Goal: Task Accomplishment & Management: Manage account settings

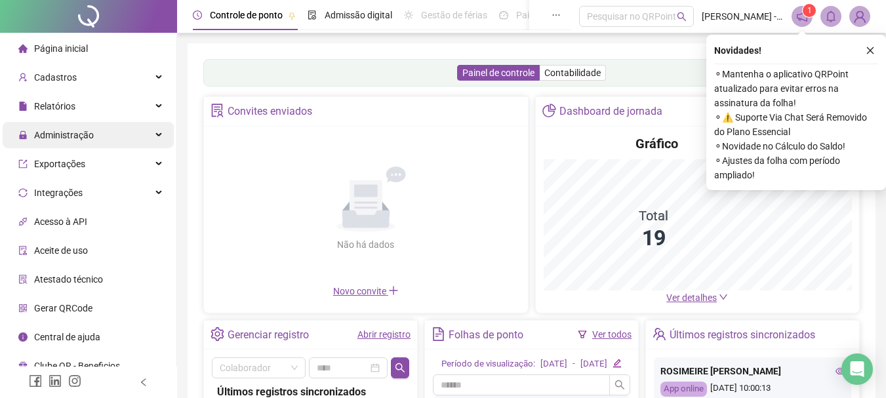
click at [105, 129] on div "Administração" at bounding box center [88, 135] width 171 height 26
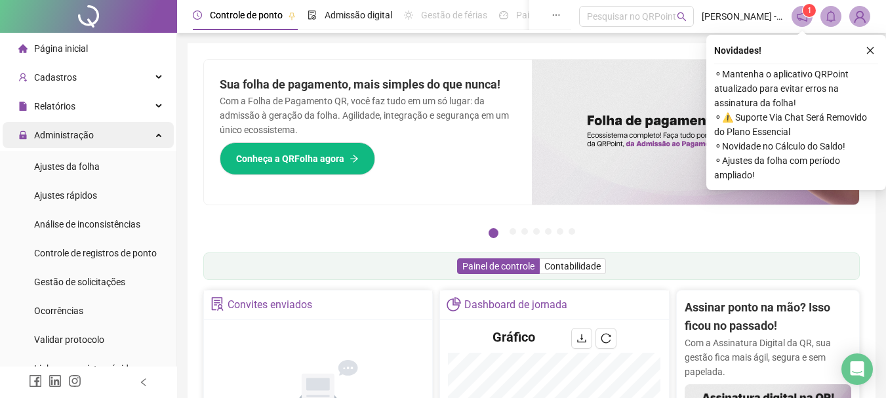
click at [119, 140] on div "Administração" at bounding box center [88, 135] width 171 height 26
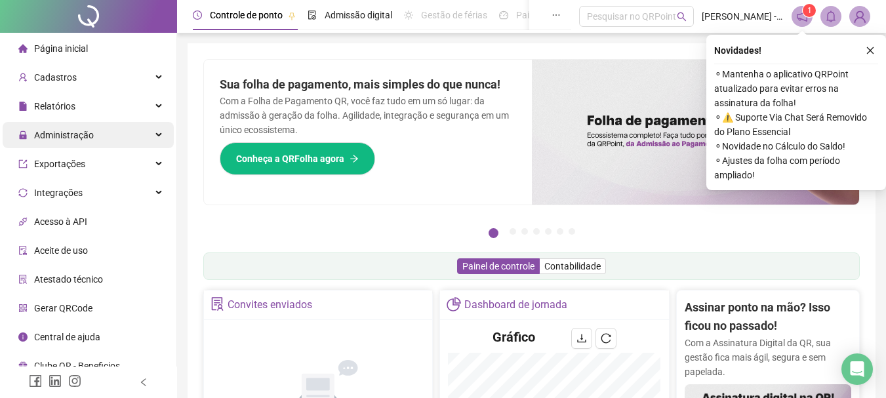
click at [129, 144] on div "Administração" at bounding box center [88, 135] width 171 height 26
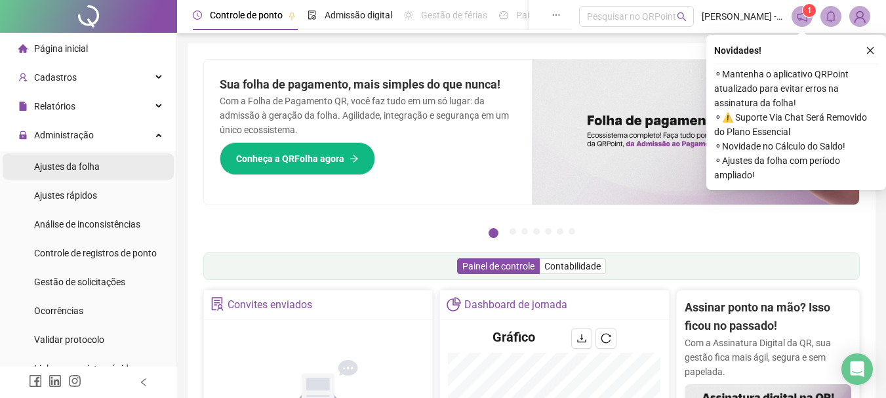
click at [115, 167] on li "Ajustes da folha" at bounding box center [88, 166] width 171 height 26
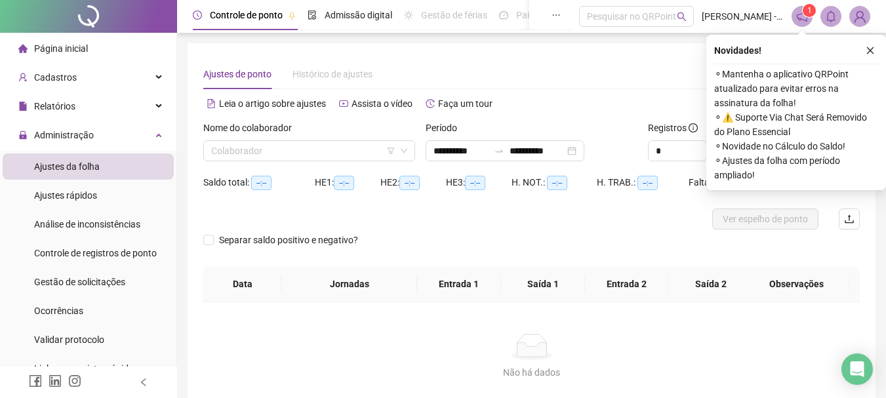
type input "**********"
click at [872, 49] on icon "close" at bounding box center [870, 50] width 7 height 7
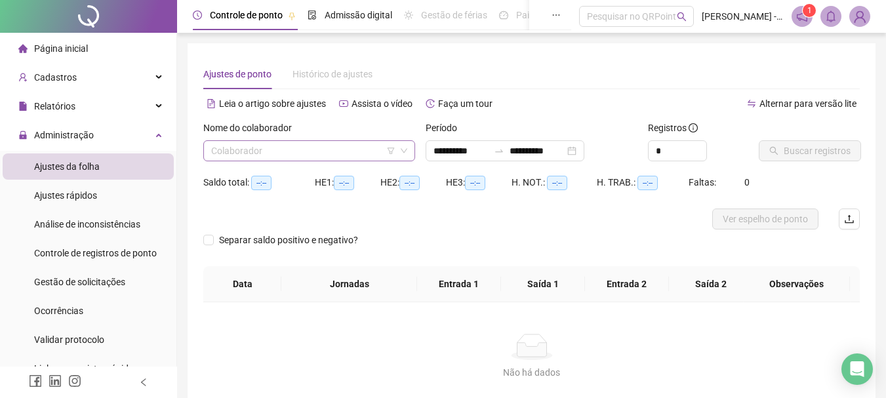
click at [342, 144] on input "search" at bounding box center [303, 151] width 184 height 20
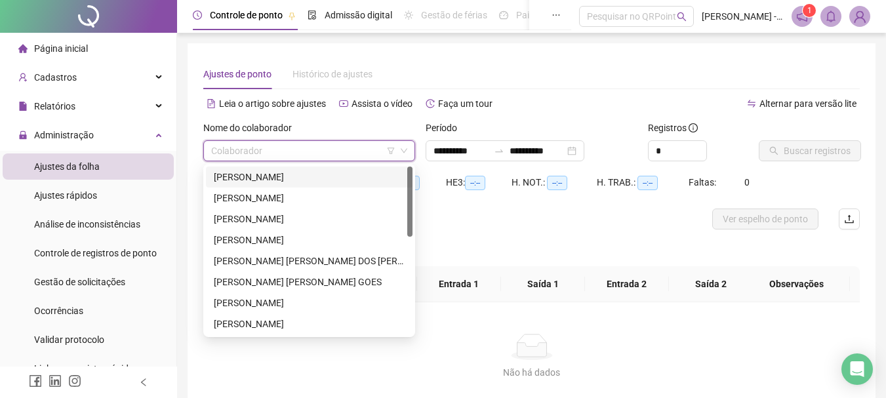
click at [323, 182] on div "[PERSON_NAME]" at bounding box center [309, 177] width 191 height 14
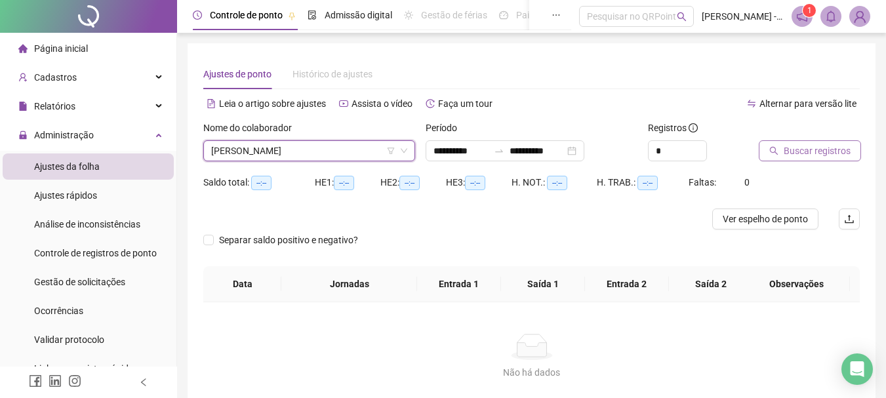
click at [795, 152] on span "Buscar registros" at bounding box center [817, 151] width 67 height 14
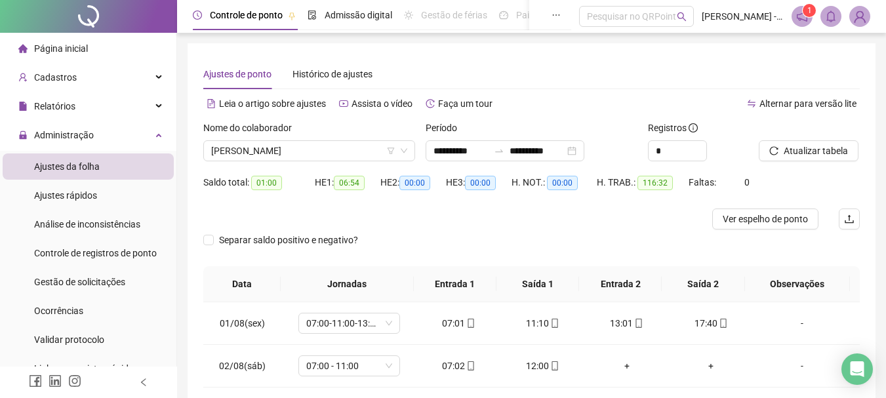
scroll to position [131, 0]
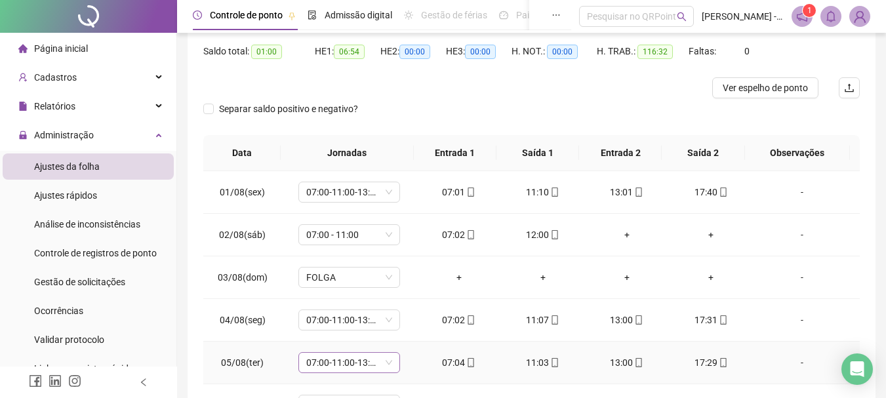
click at [390, 362] on div "07:00-11:00-13:00-17:00" at bounding box center [349, 362] width 102 height 21
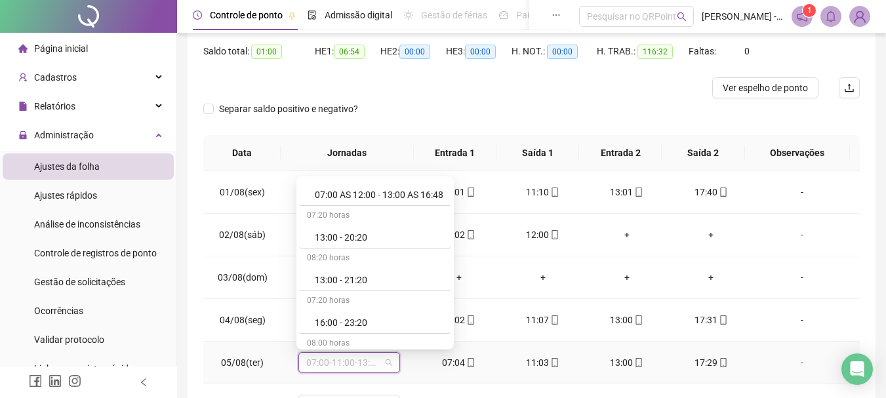
scroll to position [140, 0]
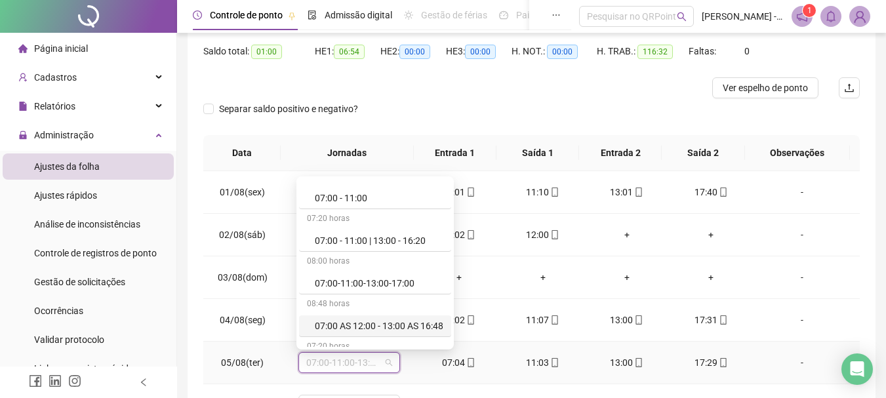
click at [372, 365] on span "07:00-11:00-13:00-17:00" at bounding box center [349, 363] width 86 height 20
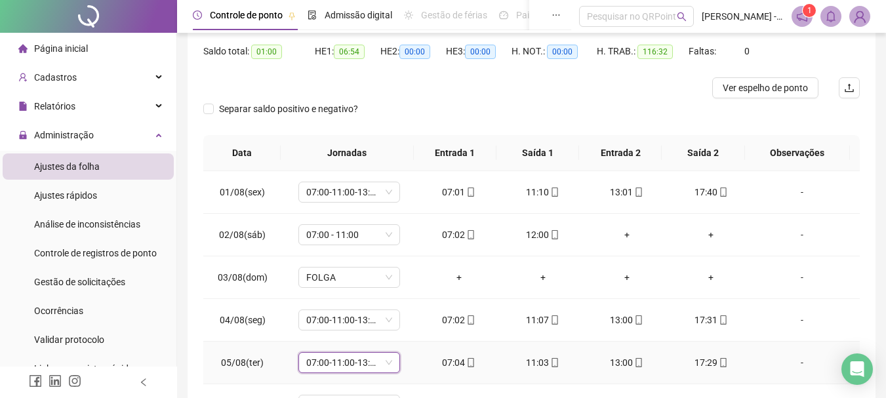
click at [372, 365] on span "07:00-11:00-13:00-17:00" at bounding box center [349, 363] width 86 height 20
click at [104, 132] on div "Administração" at bounding box center [88, 135] width 171 height 26
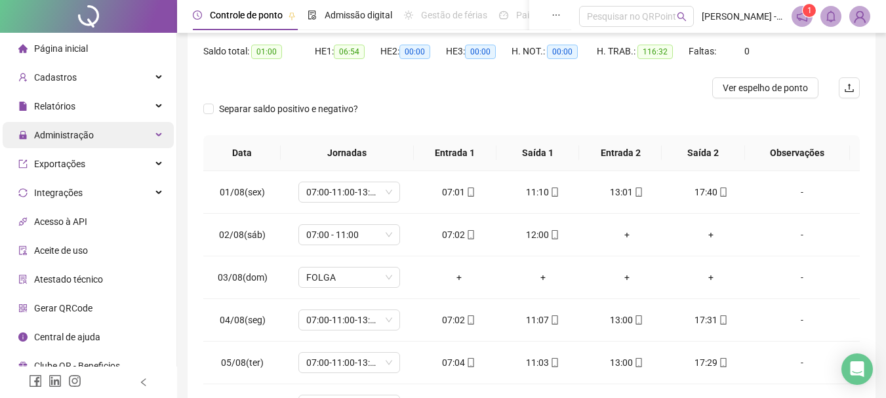
click at [67, 135] on span "Administração" at bounding box center [64, 135] width 60 height 10
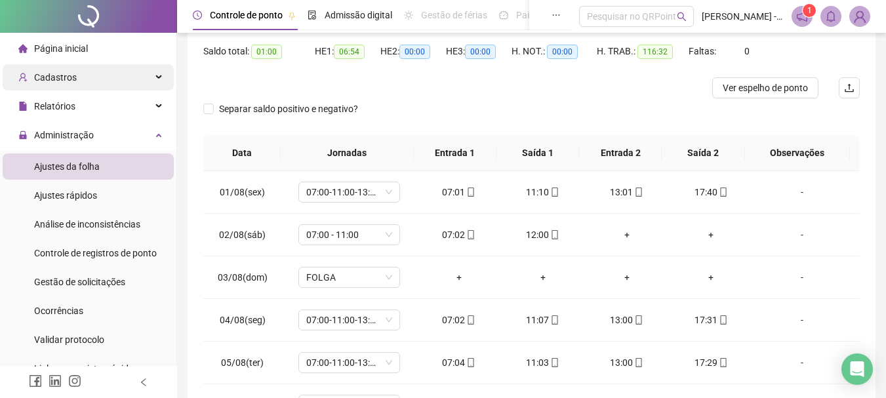
click at [78, 75] on div "Cadastros" at bounding box center [88, 77] width 171 height 26
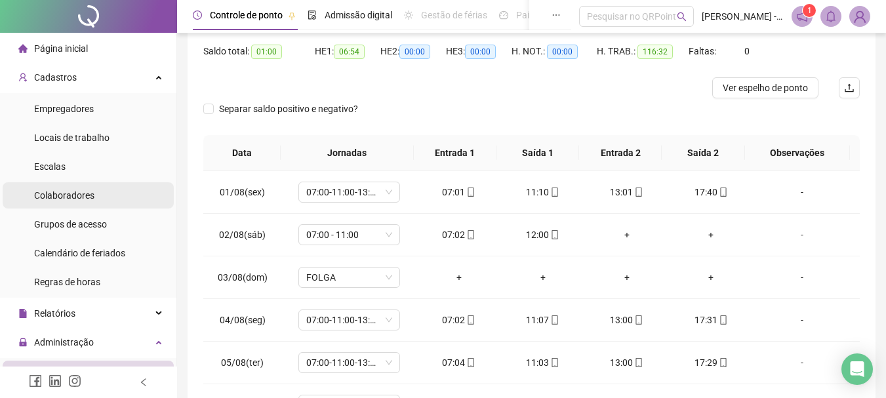
click at [56, 197] on span "Colaboradores" at bounding box center [64, 195] width 60 height 10
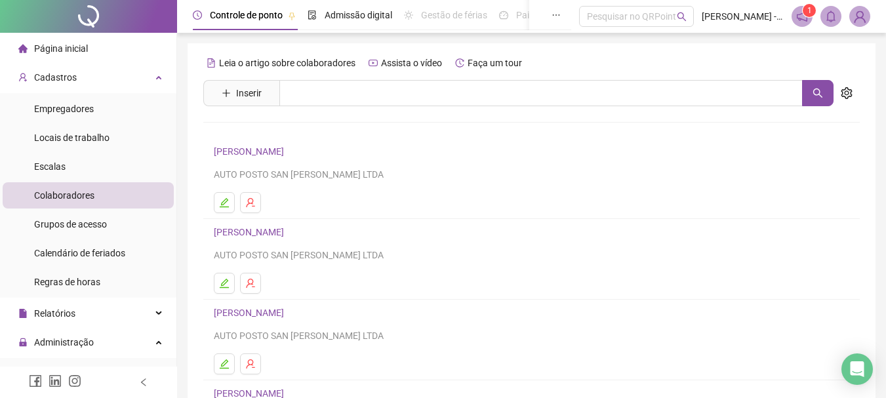
click at [288, 146] on link "[PERSON_NAME]" at bounding box center [251, 151] width 74 height 10
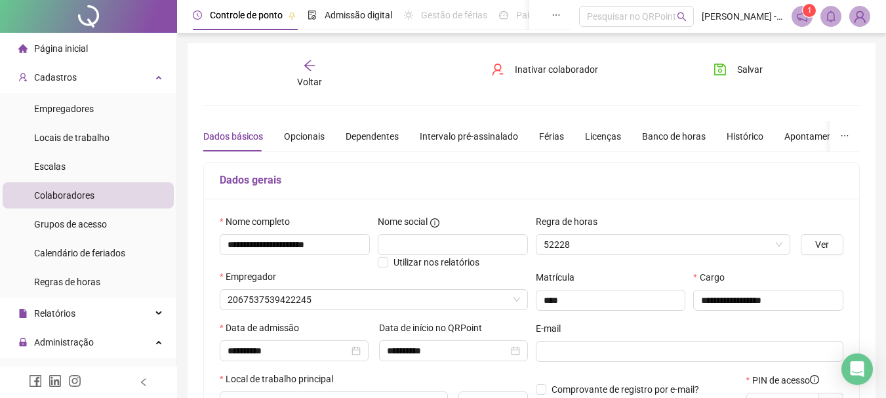
type input "**********"
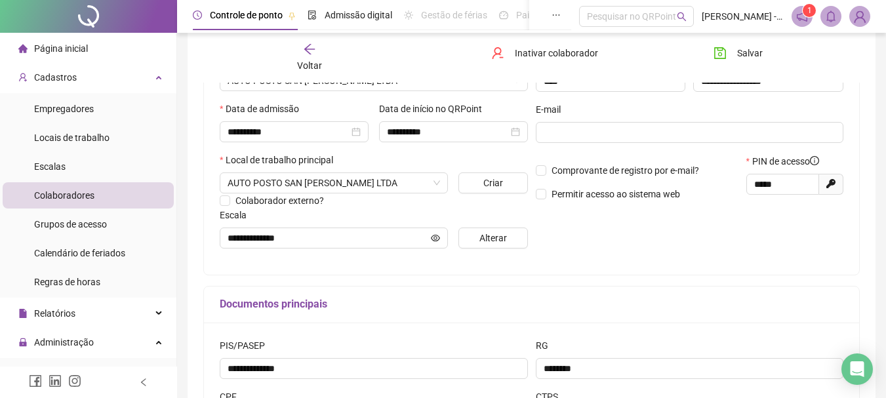
scroll to position [88, 0]
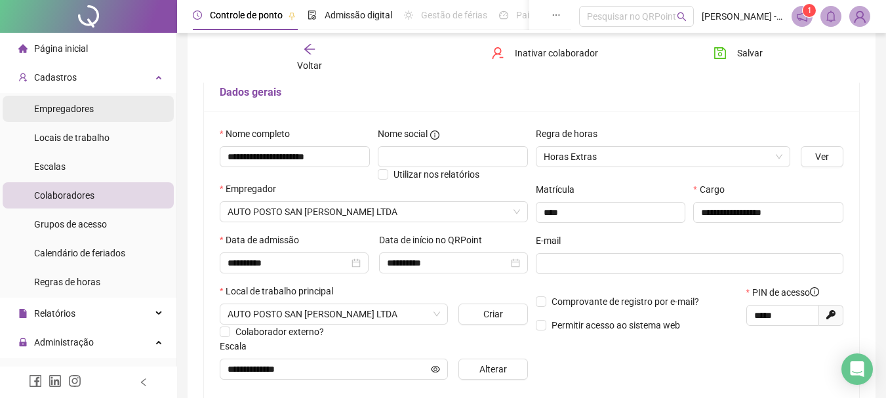
click at [74, 107] on span "Empregadores" at bounding box center [64, 109] width 60 height 10
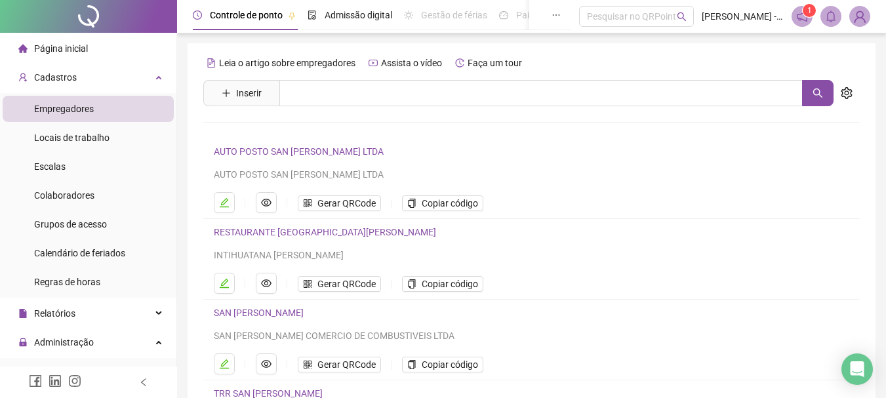
click at [284, 151] on link "AUTO POSTO SAN [PERSON_NAME] LTDA" at bounding box center [299, 151] width 170 height 10
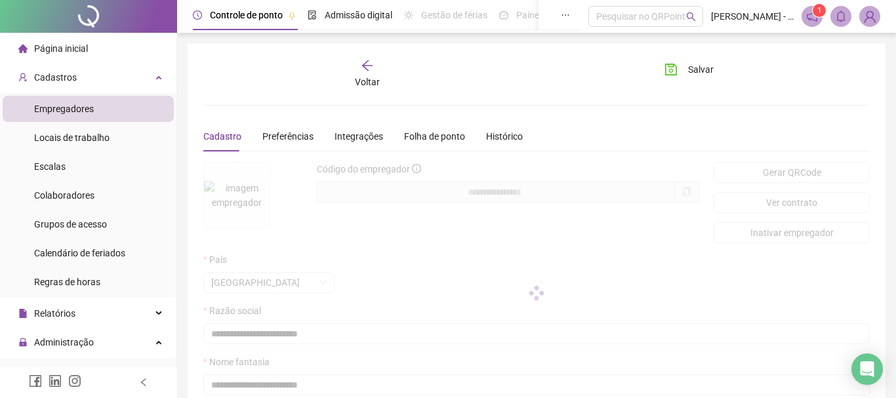
type input "**********"
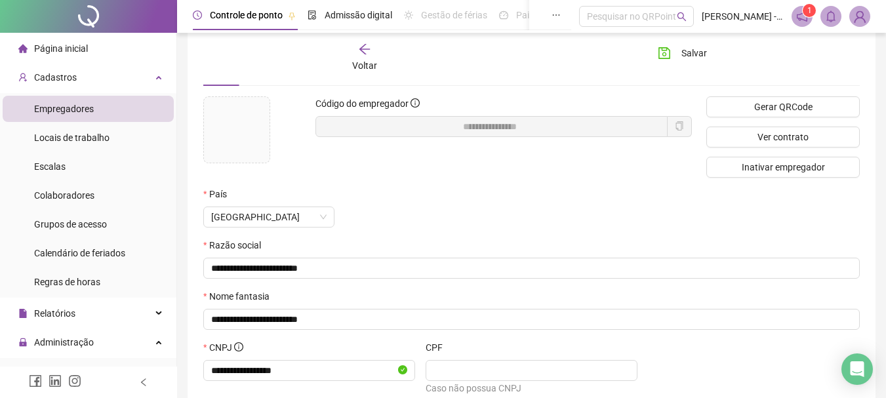
scroll to position [131, 0]
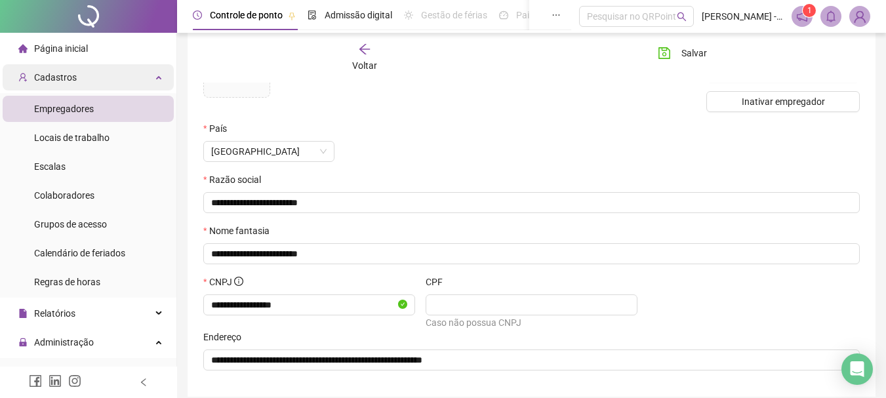
click at [80, 77] on div "Cadastros" at bounding box center [88, 77] width 171 height 26
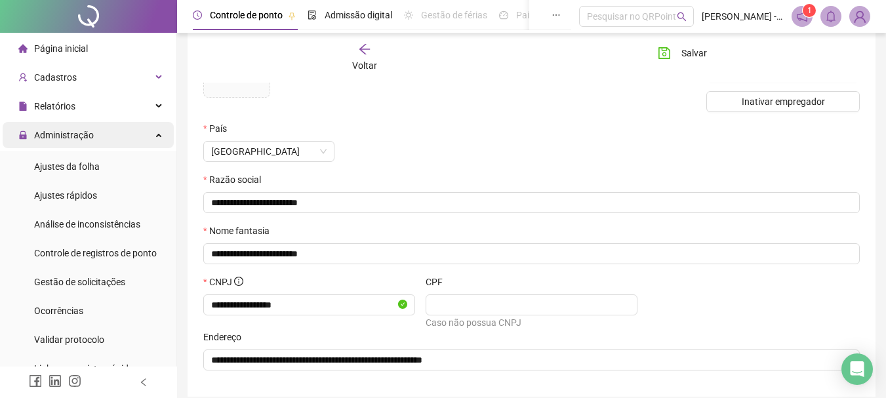
click at [85, 131] on span "Administração" at bounding box center [64, 135] width 60 height 10
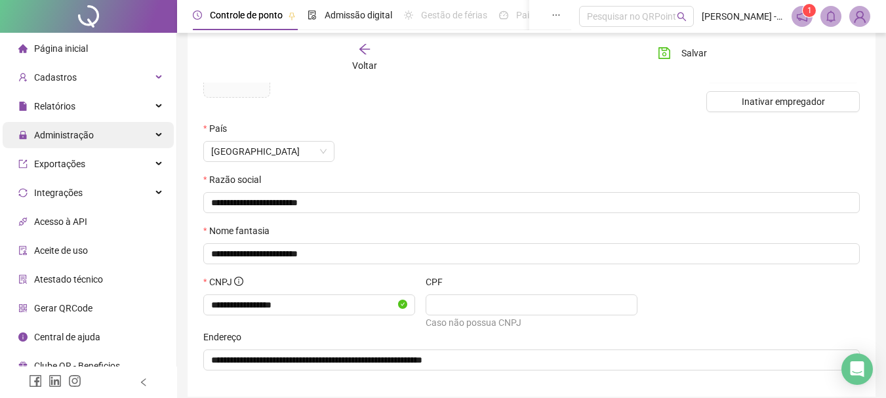
click at [76, 131] on span "Administração" at bounding box center [64, 135] width 60 height 10
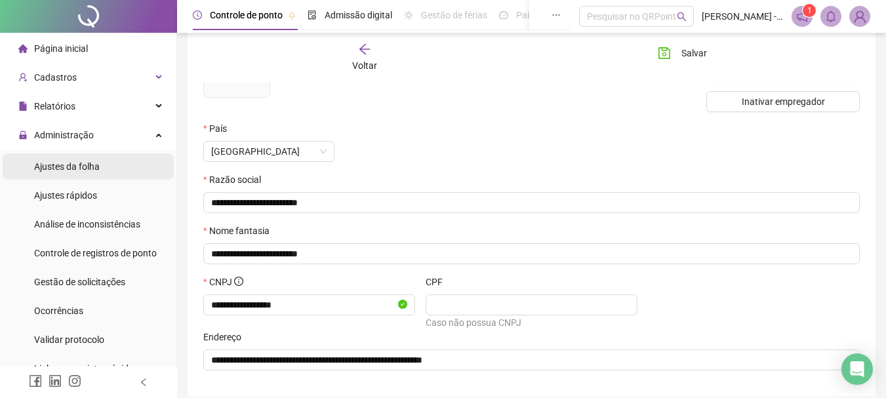
click at [68, 166] on span "Ajustes da folha" at bounding box center [67, 166] width 66 height 10
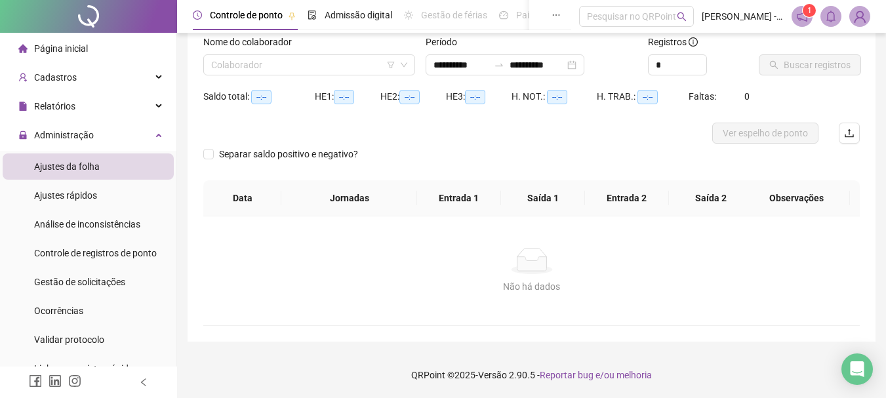
scroll to position [86, 0]
type input "**********"
click at [316, 62] on input "search" at bounding box center [303, 65] width 184 height 20
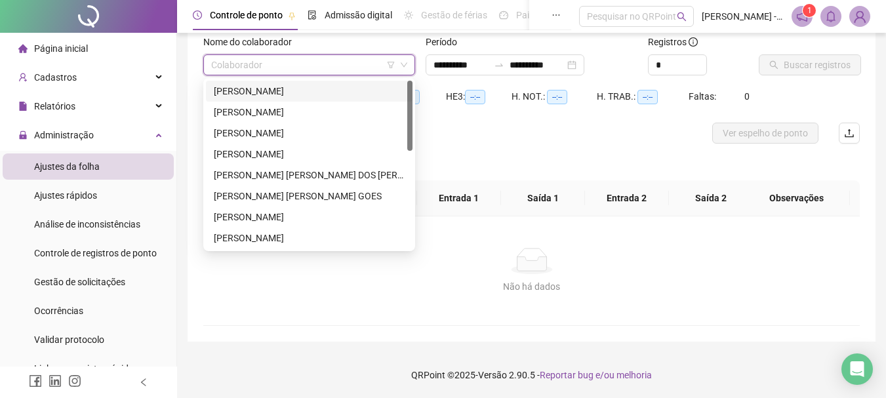
click at [308, 87] on div "[PERSON_NAME]" at bounding box center [309, 91] width 191 height 14
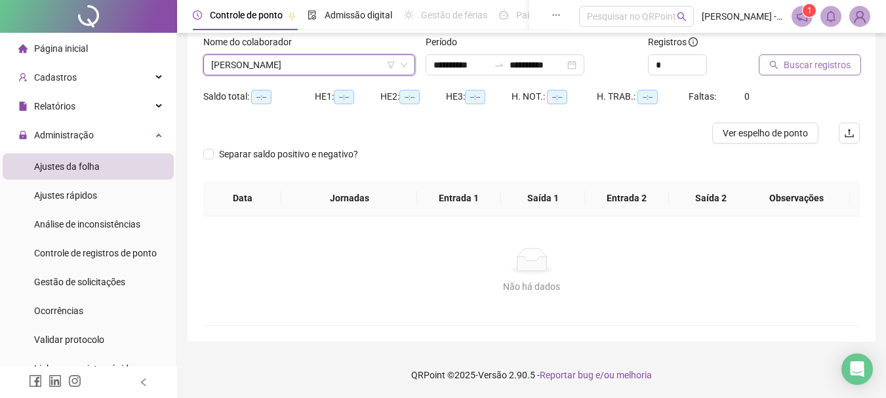
click at [803, 69] on span "Buscar registros" at bounding box center [817, 65] width 67 height 14
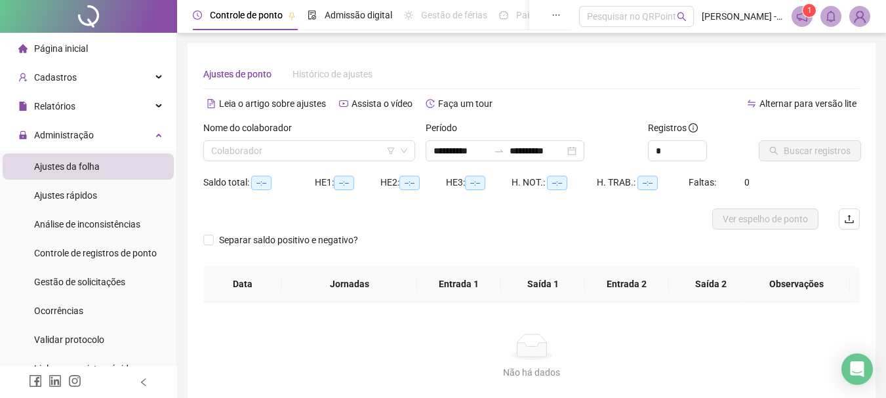
scroll to position [86, 0]
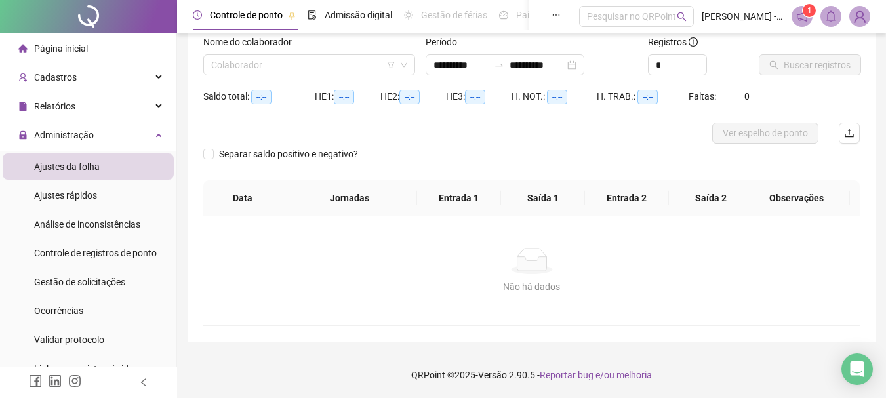
type input "**********"
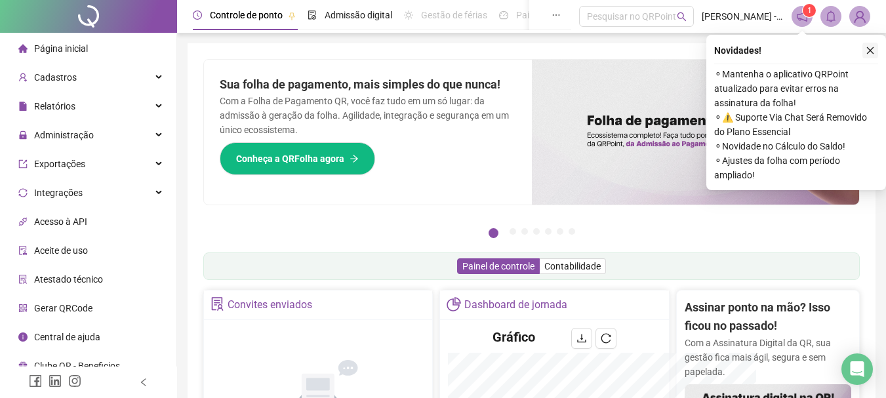
click at [868, 43] on button "button" at bounding box center [871, 51] width 16 height 16
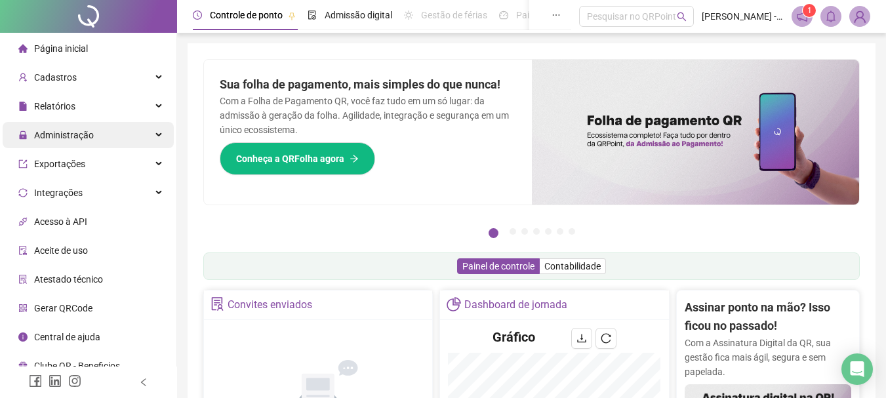
click at [84, 139] on span "Administração" at bounding box center [64, 135] width 60 height 10
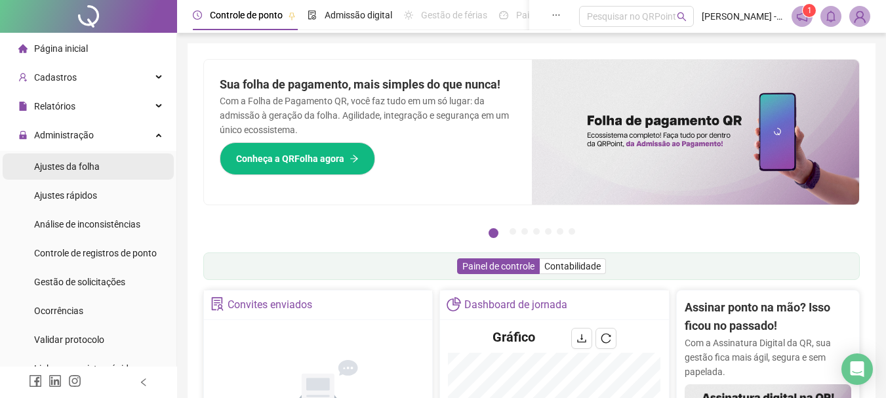
click at [85, 165] on span "Ajustes da folha" at bounding box center [67, 166] width 66 height 10
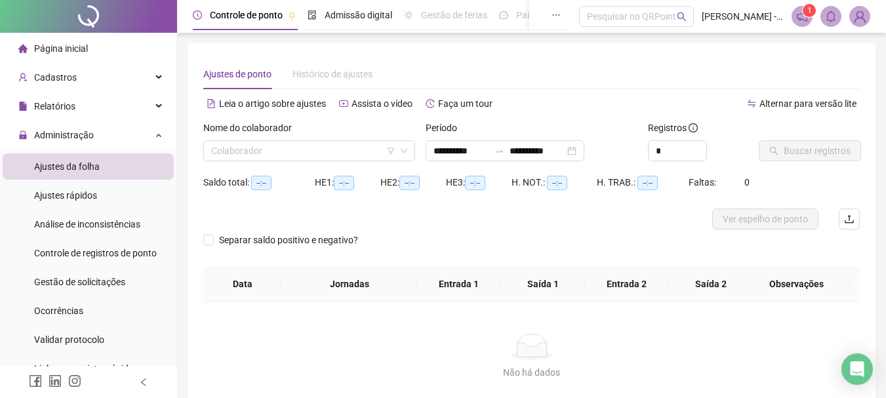
type input "**********"
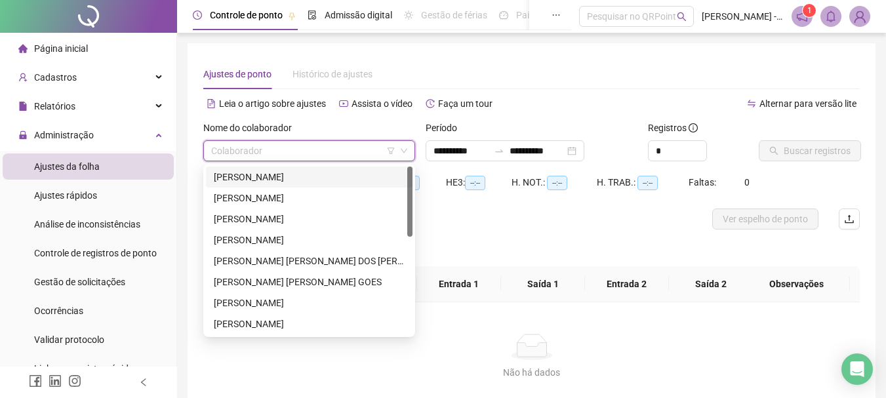
click at [307, 157] on input "search" at bounding box center [303, 151] width 184 height 20
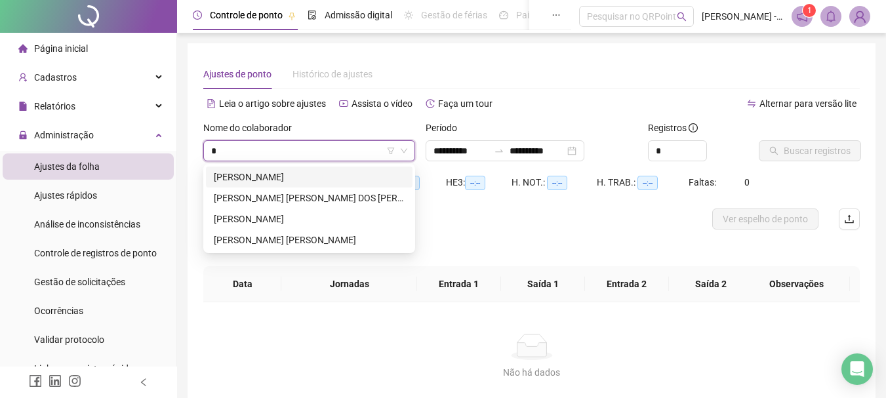
type input "**"
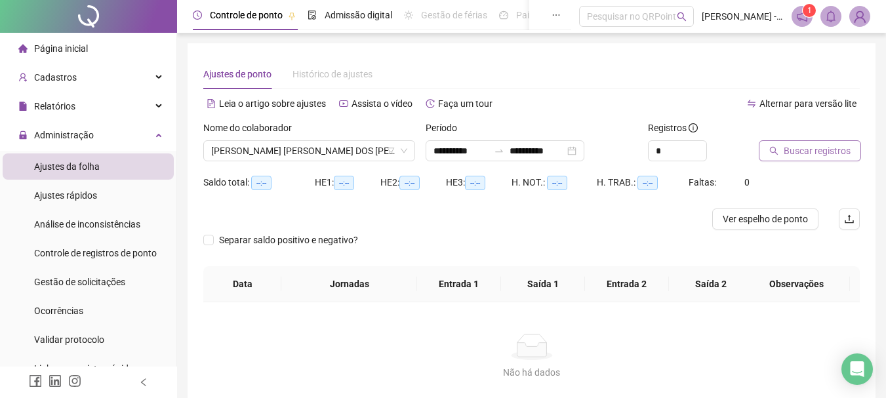
click at [796, 143] on button "Buscar registros" at bounding box center [810, 150] width 102 height 21
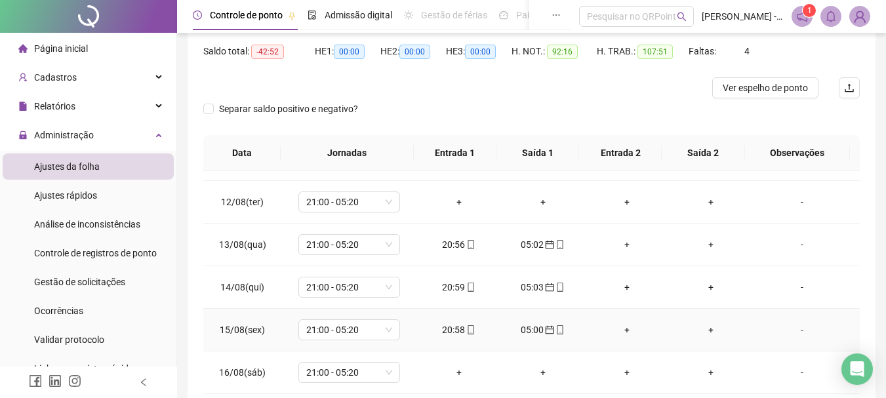
scroll to position [530, 0]
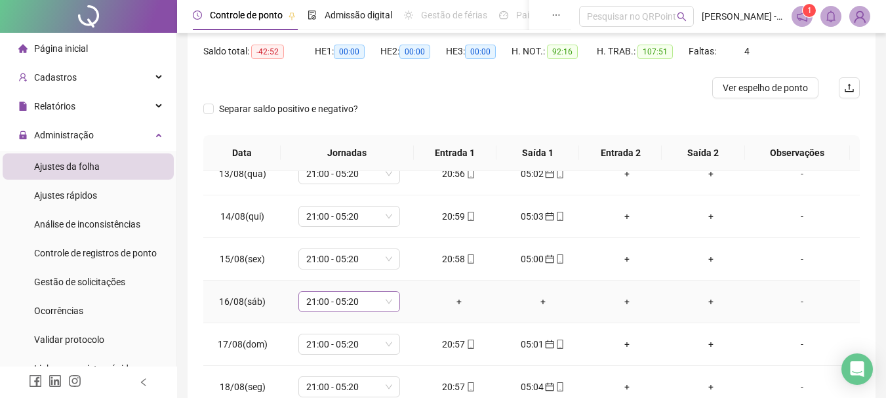
click at [367, 296] on span "21:00 - 05:20" at bounding box center [349, 302] width 86 height 20
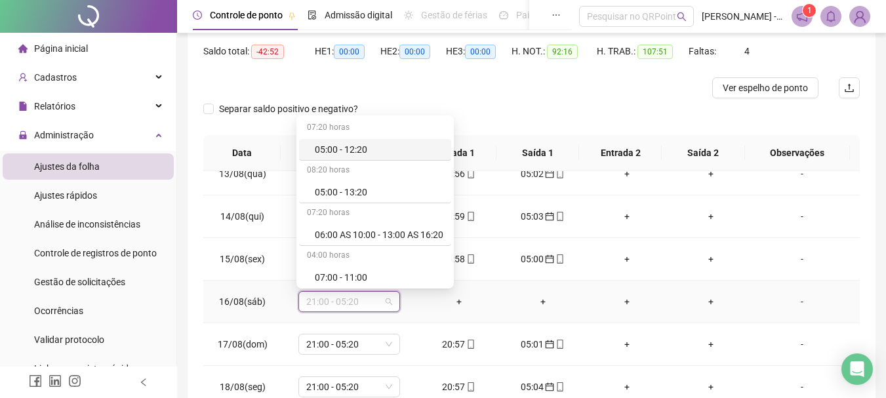
type input "*"
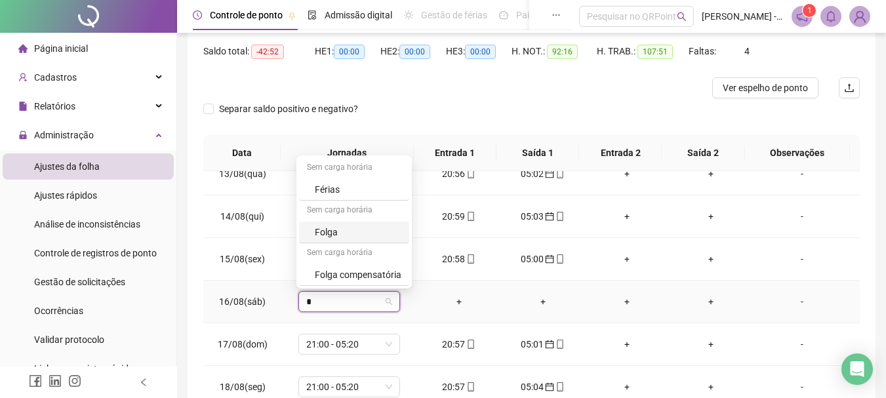
click at [329, 233] on div "Folga" at bounding box center [358, 232] width 87 height 14
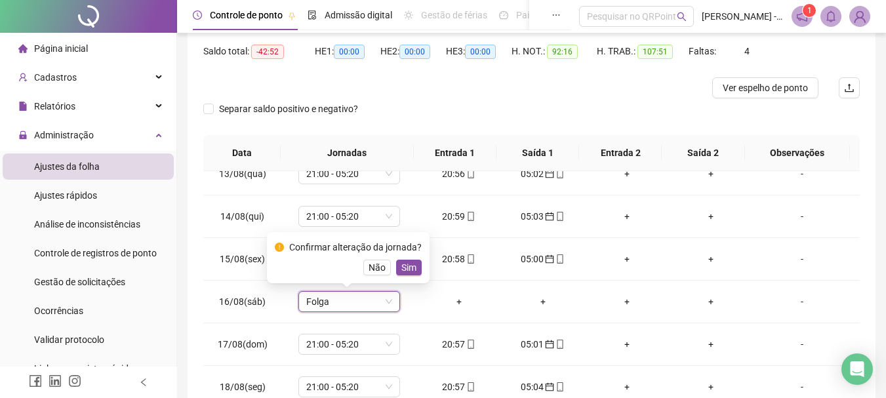
scroll to position [0, 0]
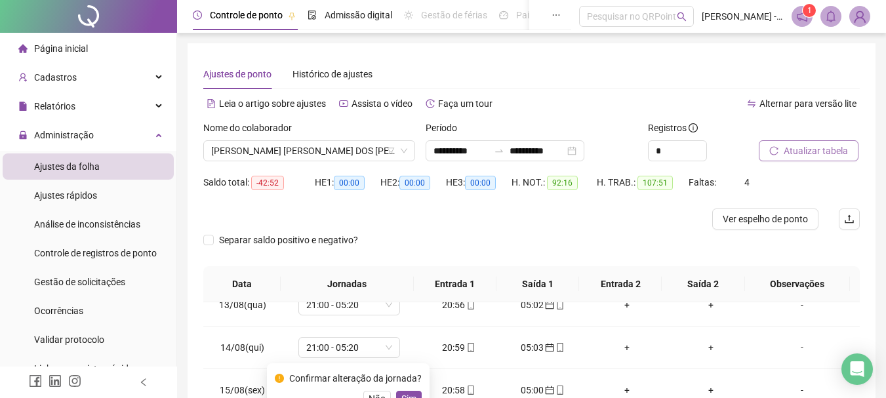
click at [846, 152] on span "Atualizar tabela" at bounding box center [816, 151] width 64 height 14
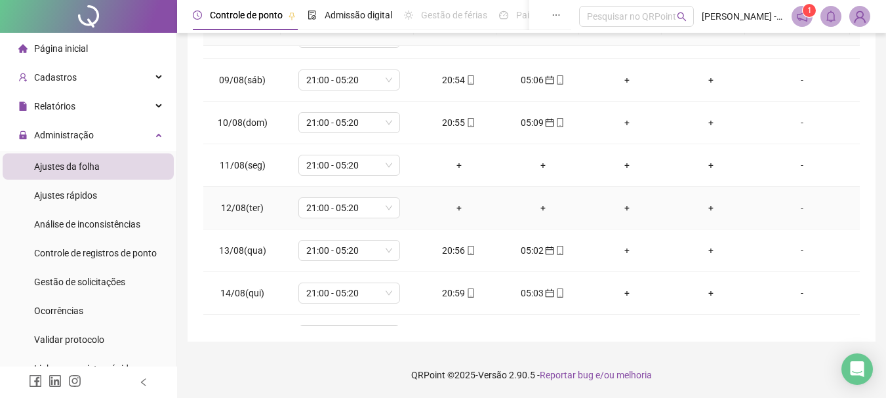
scroll to position [459, 0]
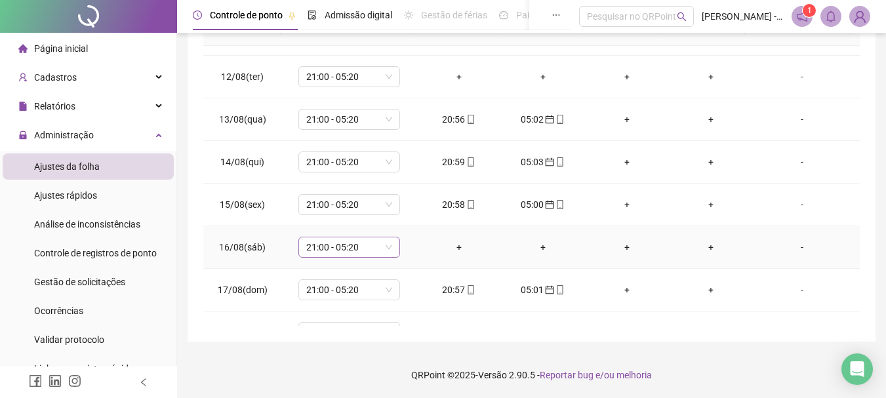
click at [315, 241] on span "21:00 - 05:20" at bounding box center [349, 247] width 86 height 20
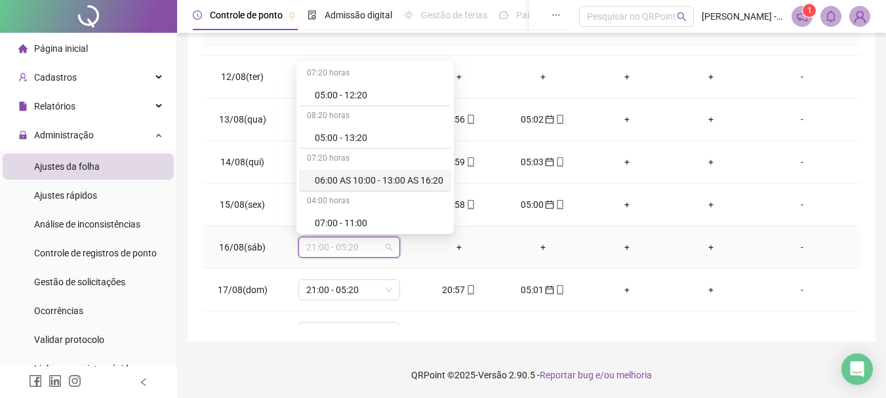
type input "*"
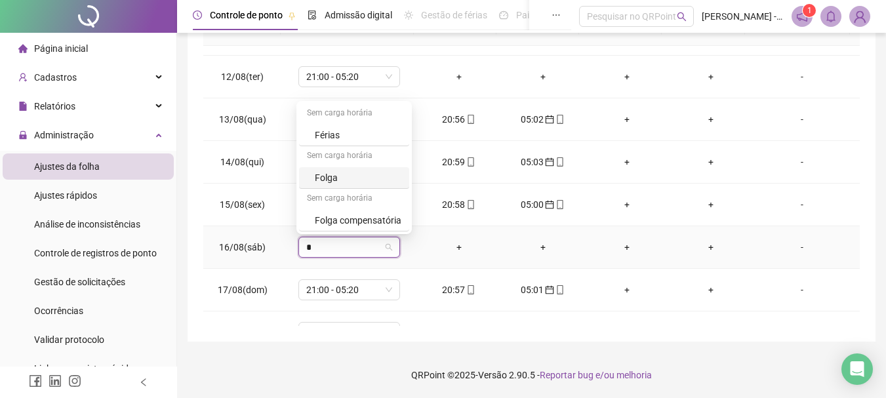
click at [363, 173] on div "Folga" at bounding box center [358, 178] width 87 height 14
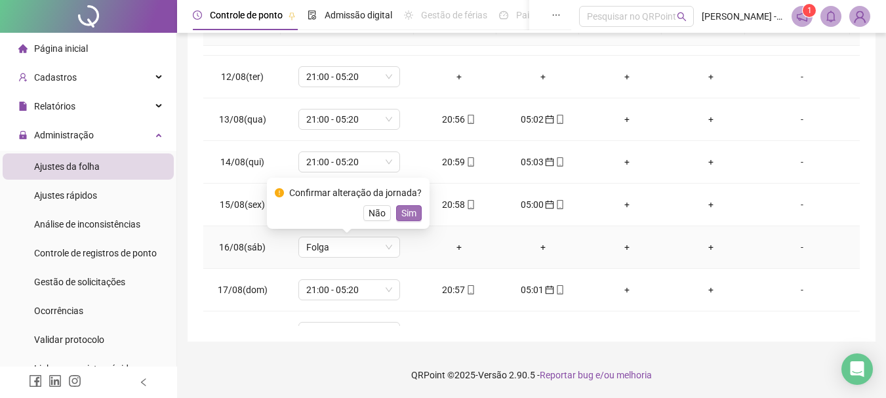
click at [412, 208] on span "Sim" at bounding box center [408, 213] width 15 height 14
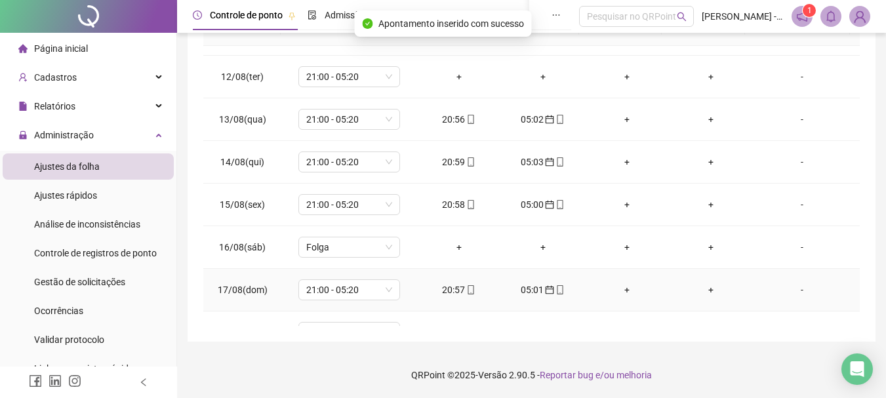
scroll to position [530, 0]
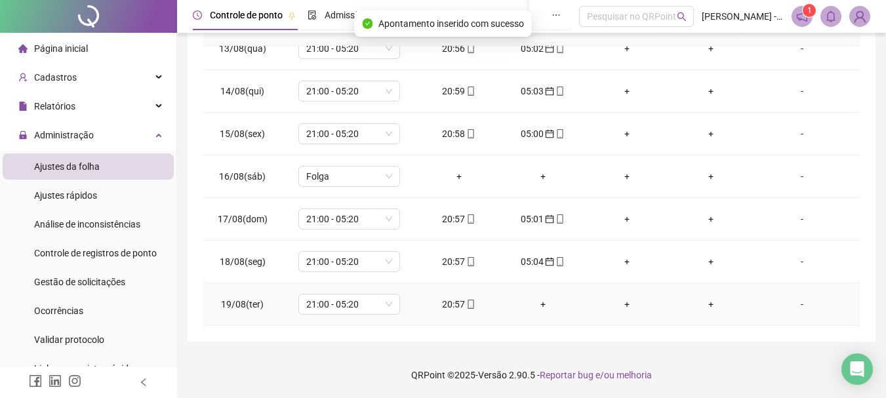
click at [542, 302] on div "+" at bounding box center [543, 304] width 63 height 14
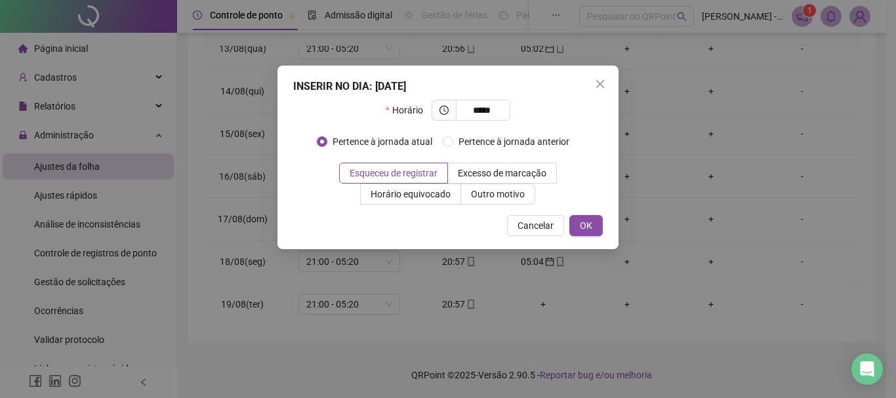
type input "*****"
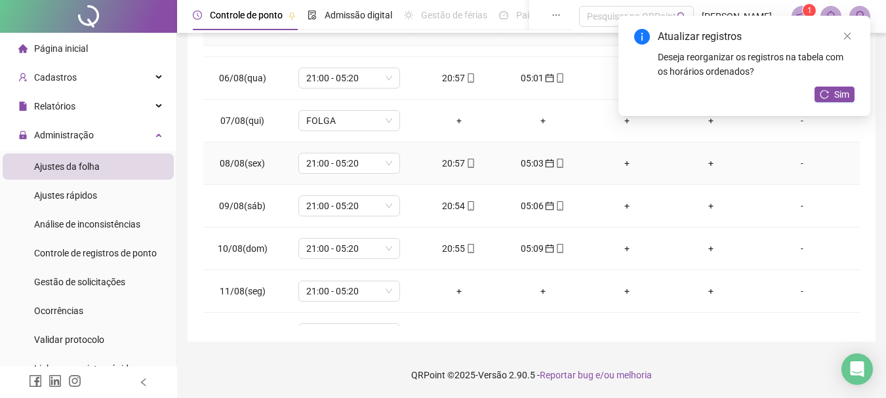
scroll to position [71, 0]
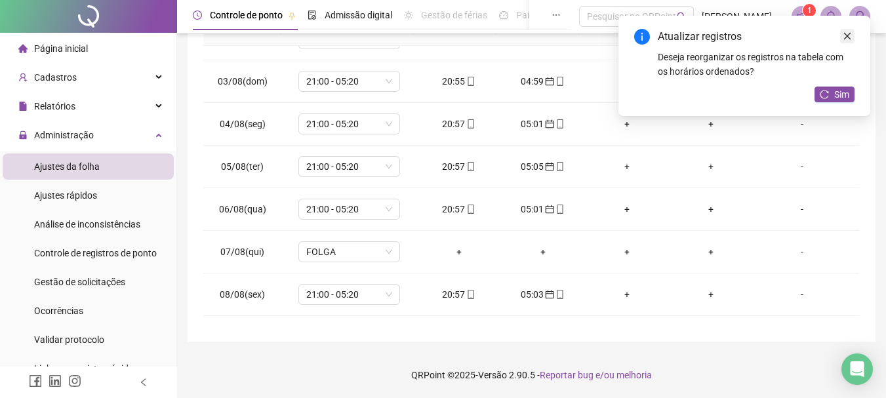
click at [853, 32] on link "Close" at bounding box center [847, 36] width 14 height 14
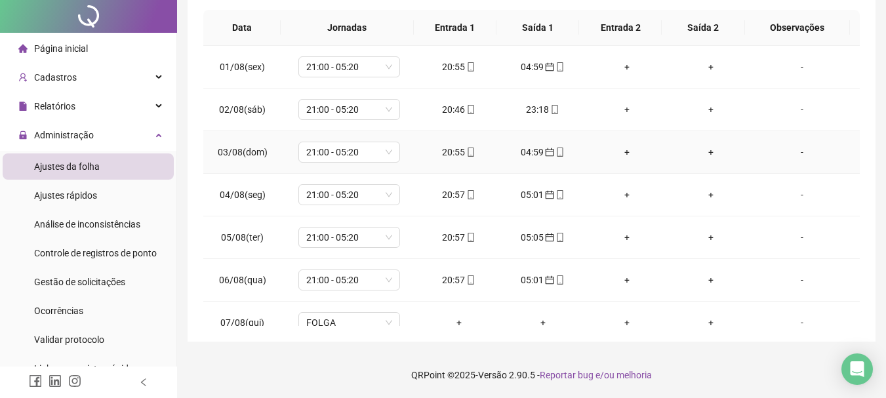
scroll to position [0, 0]
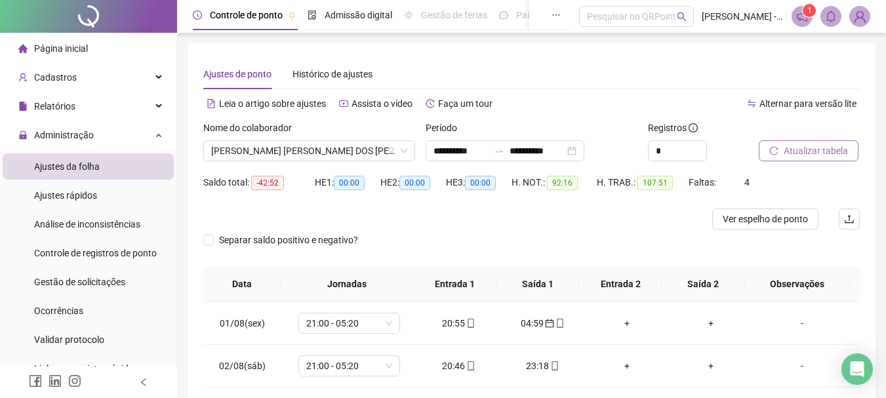
click at [821, 148] on span "Atualizar tabela" at bounding box center [816, 151] width 64 height 14
click at [349, 148] on span "[PERSON_NAME] [PERSON_NAME] DOS [PERSON_NAME]" at bounding box center [309, 151] width 196 height 20
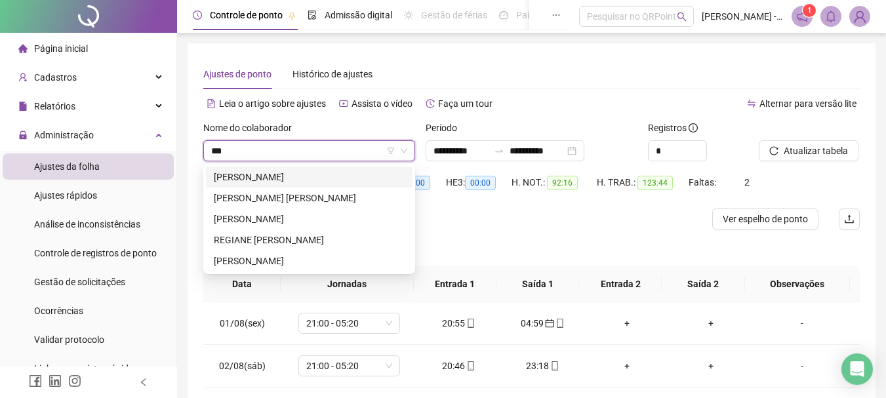
type input "****"
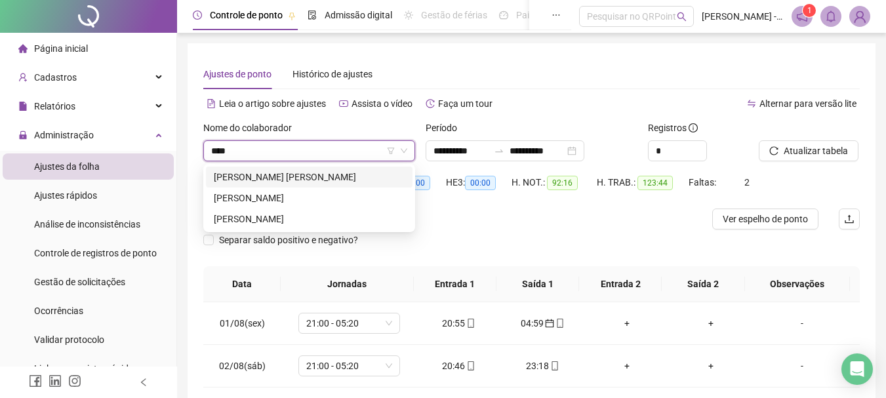
click at [367, 176] on div "[PERSON_NAME] [PERSON_NAME]" at bounding box center [309, 177] width 191 height 14
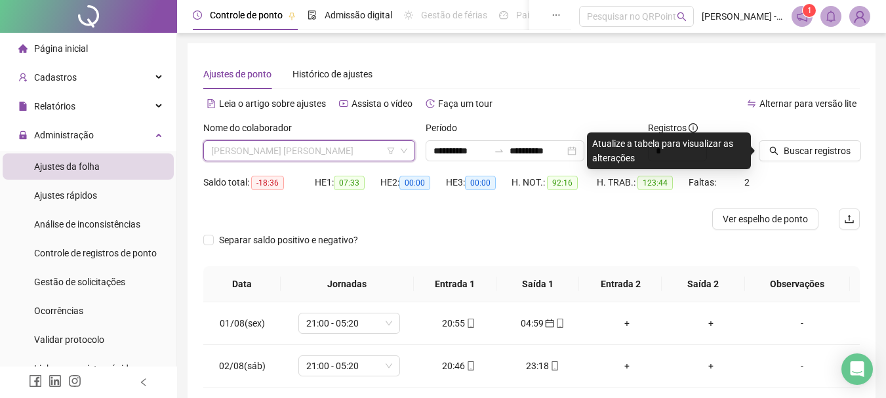
scroll to position [21, 0]
click at [837, 146] on span "Buscar registros" at bounding box center [817, 151] width 67 height 14
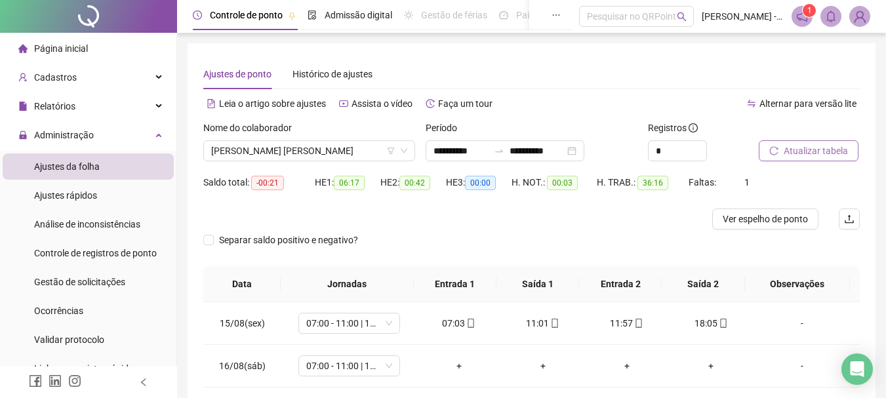
scroll to position [190, 0]
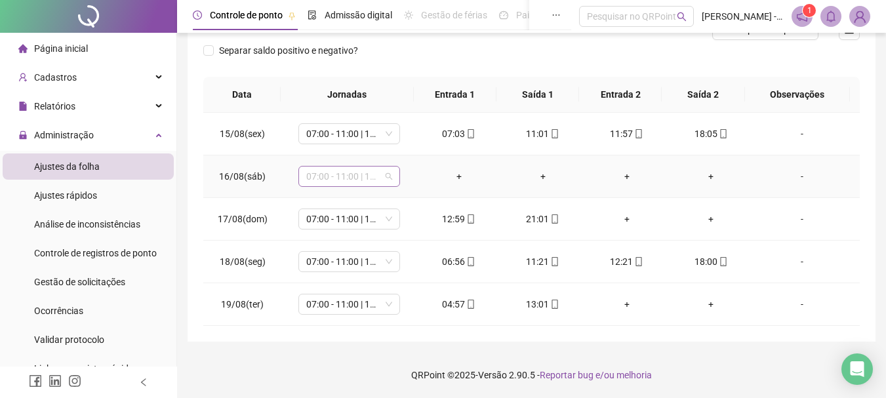
click at [351, 178] on span "07:00 - 11:00 | 13:00 - 16:20" at bounding box center [349, 177] width 86 height 20
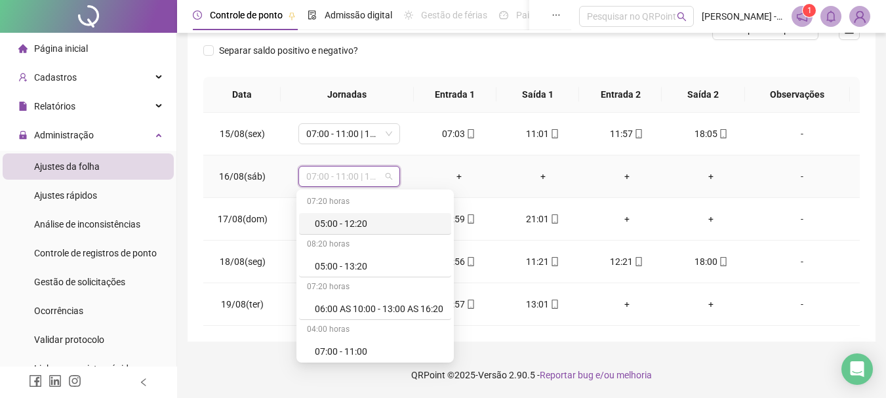
type input "*"
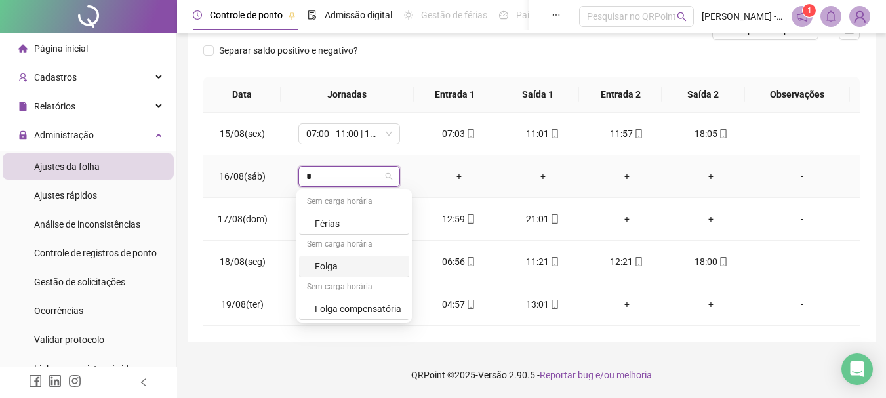
click at [357, 265] on div "Folga" at bounding box center [358, 266] width 87 height 14
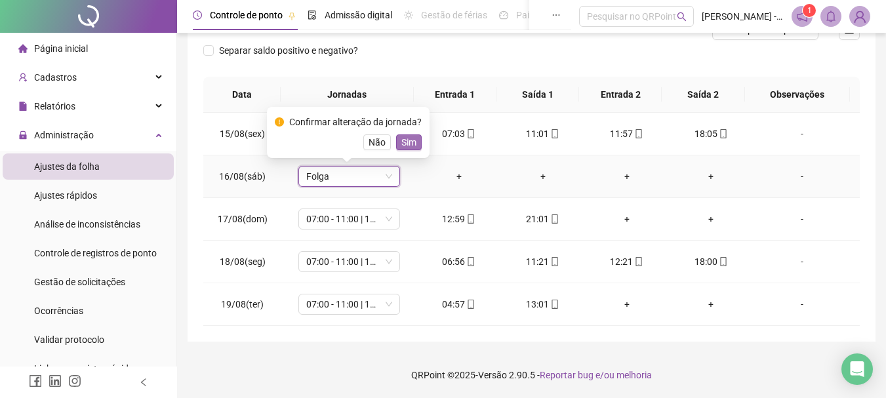
click at [411, 145] on span "Sim" at bounding box center [408, 142] width 15 height 14
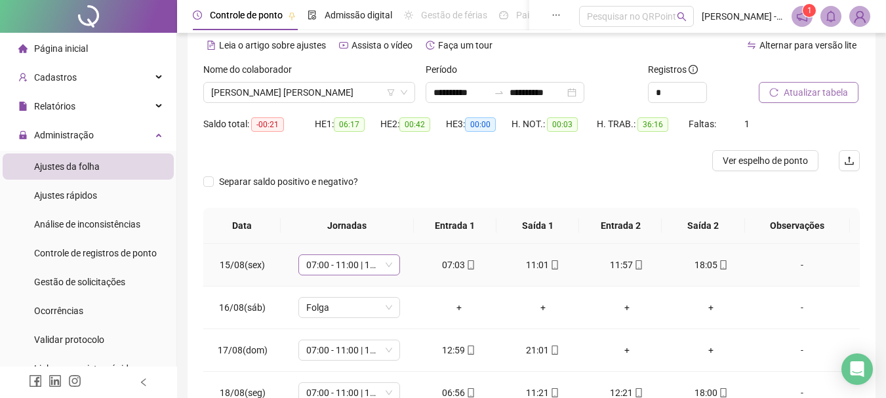
scroll to position [0, 0]
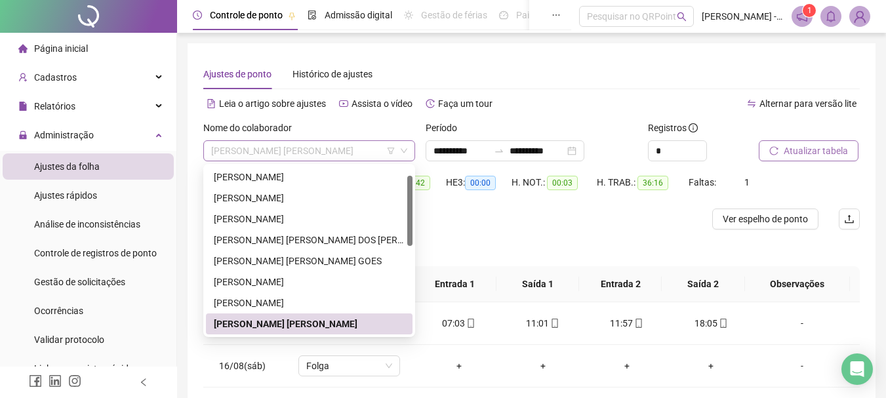
click at [335, 150] on span "[PERSON_NAME] [PERSON_NAME]" at bounding box center [309, 151] width 196 height 20
type input "*"
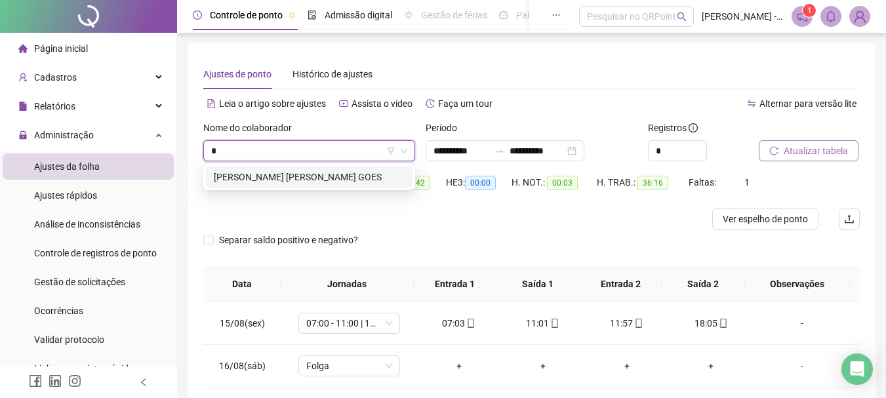
click at [312, 174] on div "[PERSON_NAME] [PERSON_NAME] GOES" at bounding box center [309, 177] width 191 height 14
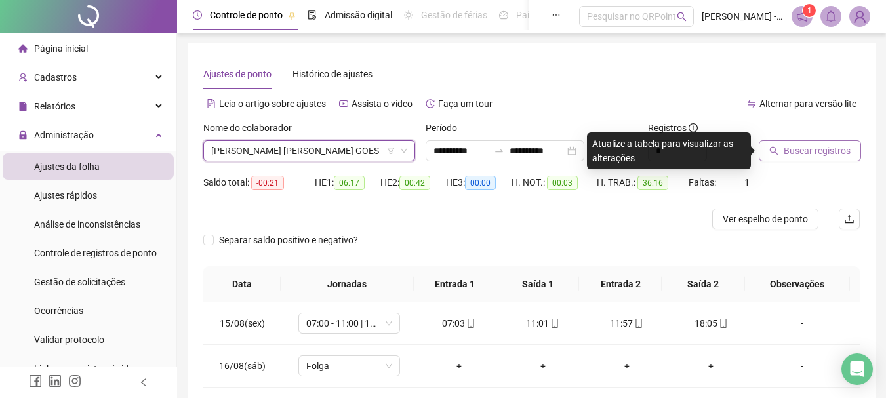
click at [779, 147] on button "Buscar registros" at bounding box center [810, 150] width 102 height 21
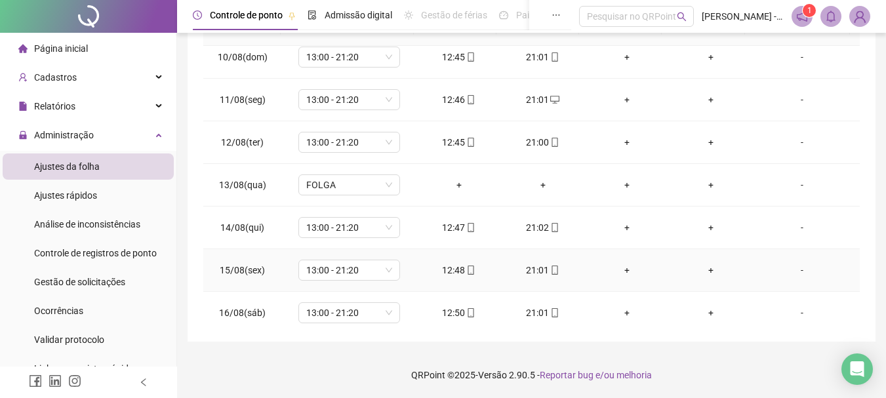
scroll to position [530, 0]
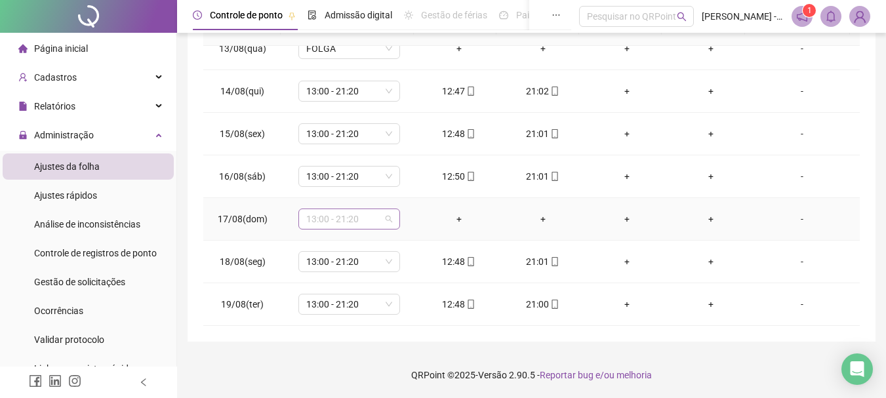
click at [373, 221] on span "13:00 - 21:20" at bounding box center [349, 219] width 86 height 20
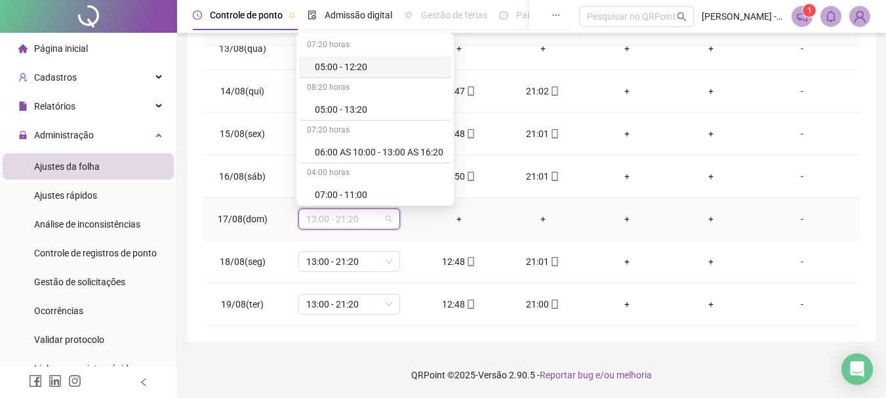
type input "*"
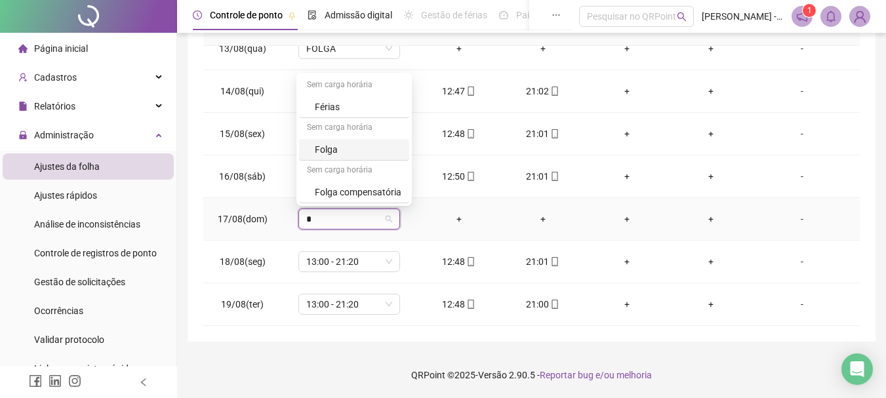
click at [361, 147] on div "Folga" at bounding box center [358, 149] width 87 height 14
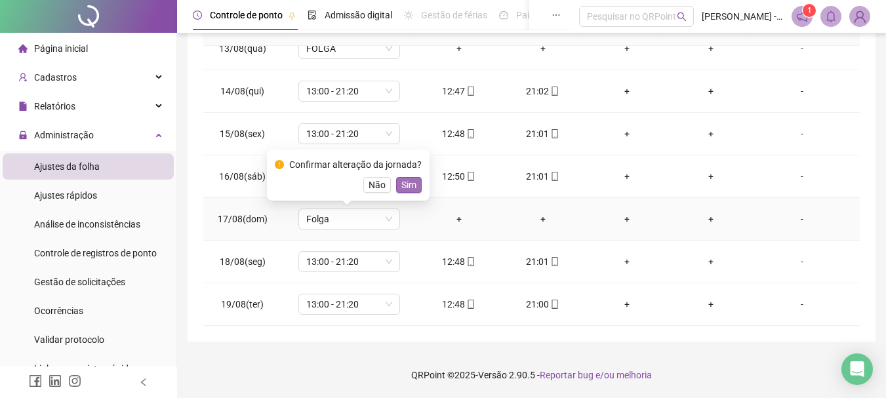
click at [413, 182] on span "Sim" at bounding box center [408, 185] width 15 height 14
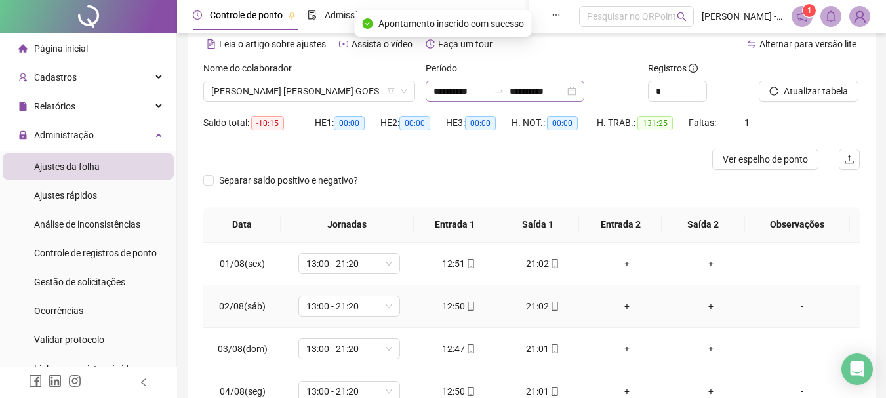
scroll to position [0, 0]
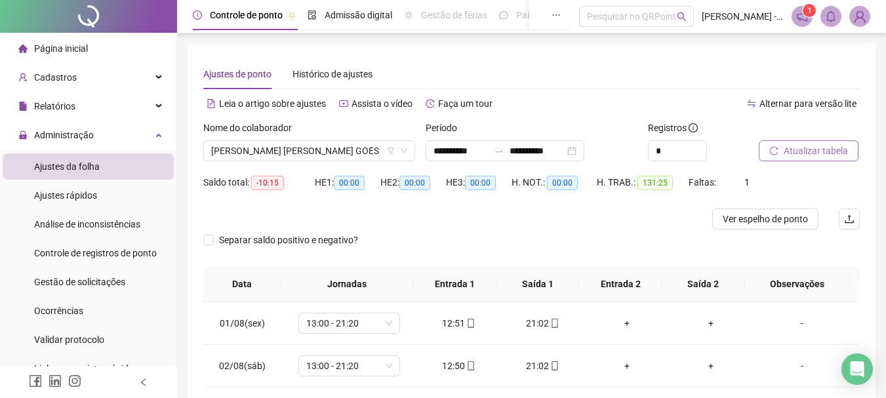
click at [783, 152] on button "Atualizar tabela" at bounding box center [809, 150] width 100 height 21
click at [341, 151] on span "[PERSON_NAME] [PERSON_NAME] GOES" at bounding box center [309, 151] width 196 height 20
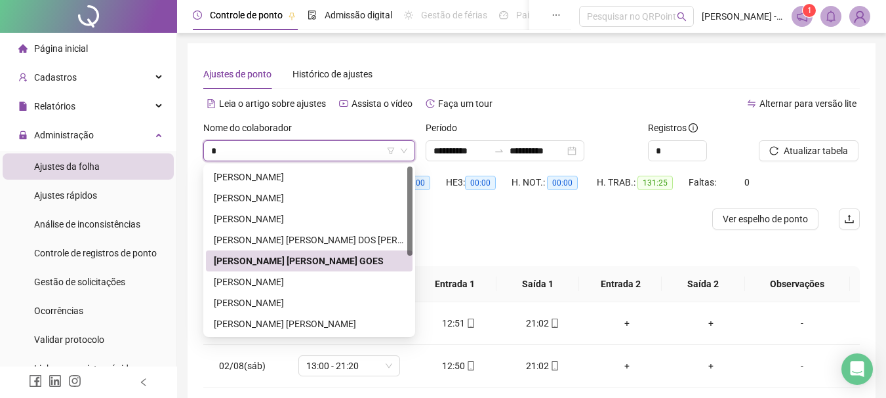
type input "**"
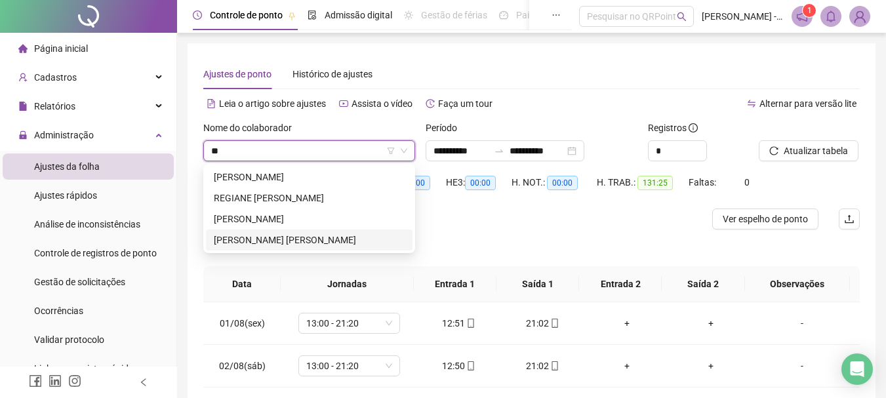
click at [269, 238] on div "[PERSON_NAME] [PERSON_NAME]" at bounding box center [309, 240] width 191 height 14
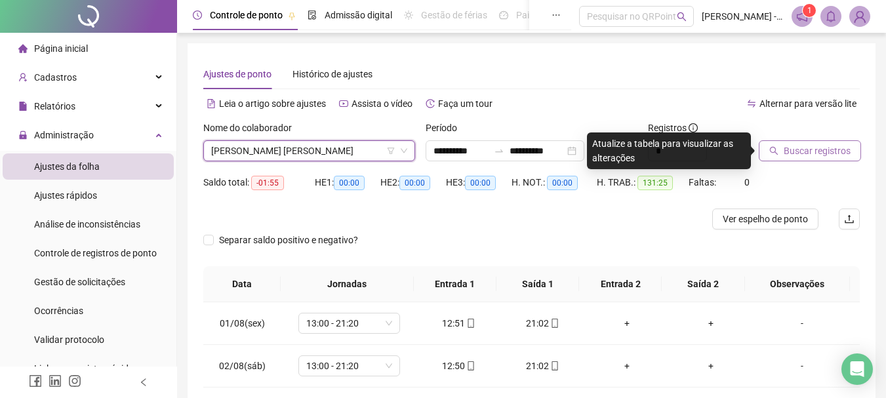
click at [811, 146] on span "Buscar registros" at bounding box center [817, 151] width 67 height 14
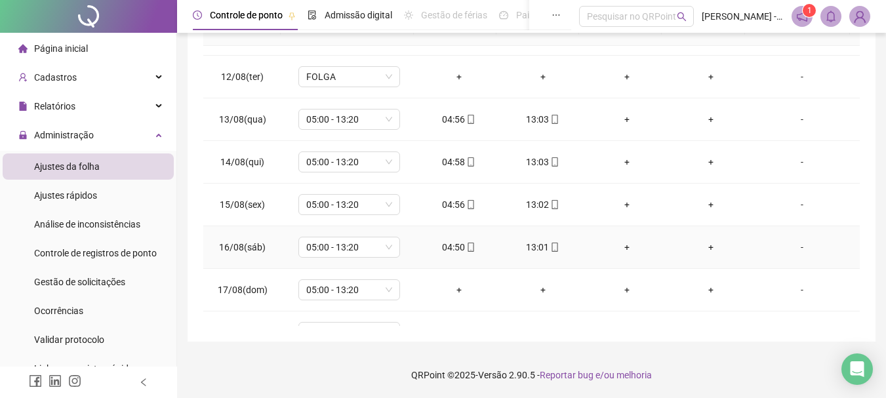
scroll to position [530, 0]
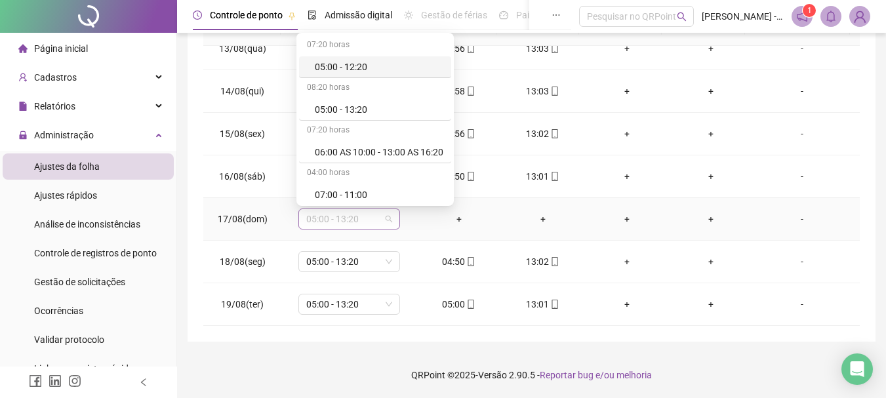
click at [340, 217] on span "05:00 - 13:20" at bounding box center [349, 219] width 86 height 20
type input "*"
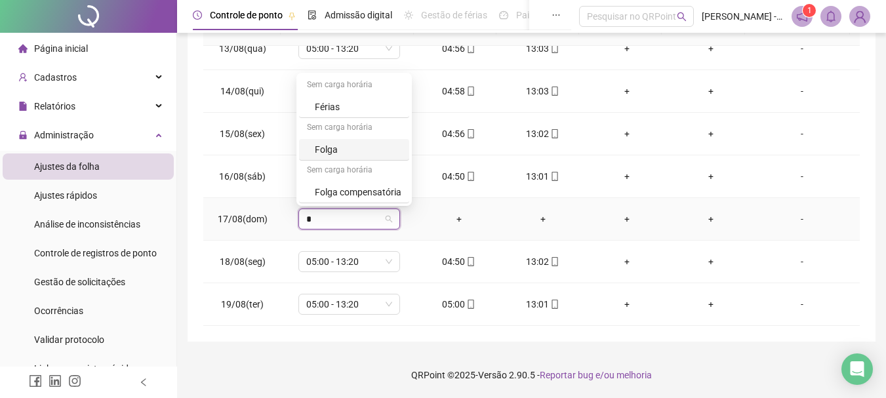
click at [355, 151] on div "Folga" at bounding box center [358, 149] width 87 height 14
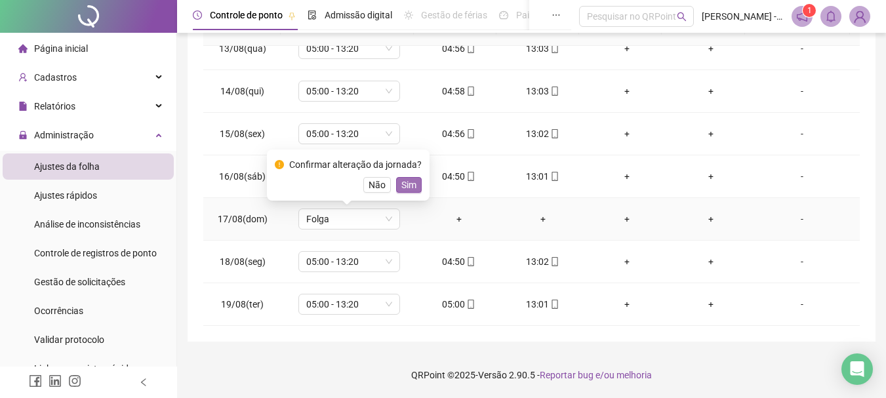
click at [410, 188] on span "Sim" at bounding box center [408, 185] width 15 height 14
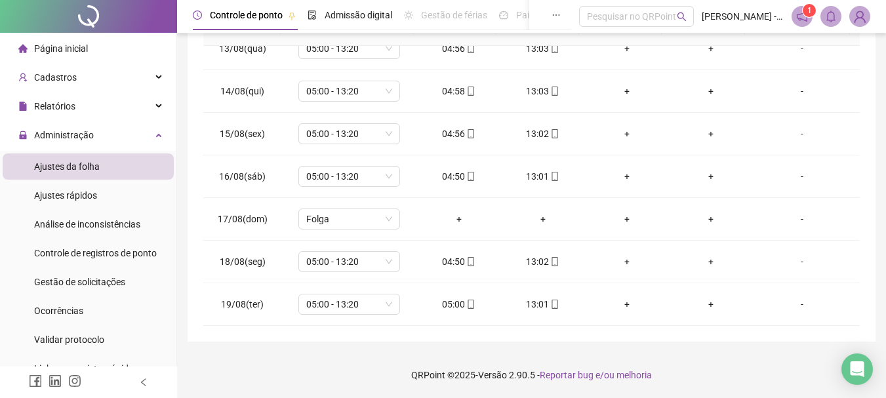
scroll to position [0, 0]
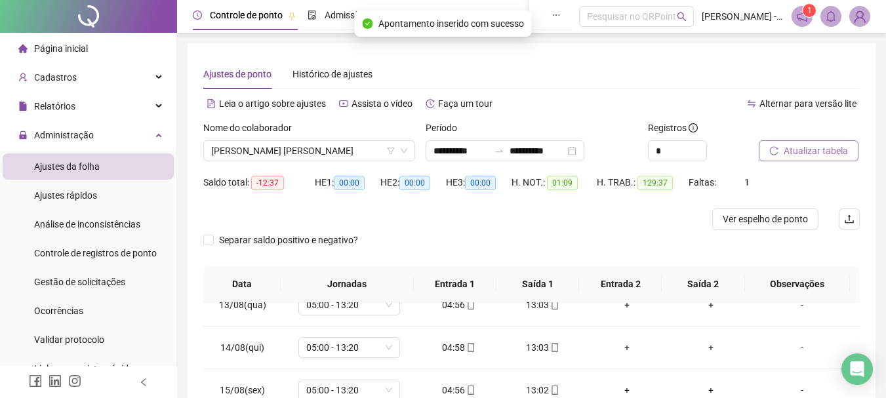
click at [829, 153] on span "Atualizar tabela" at bounding box center [816, 151] width 64 height 14
click at [307, 154] on span "[PERSON_NAME] [PERSON_NAME]" at bounding box center [309, 151] width 196 height 20
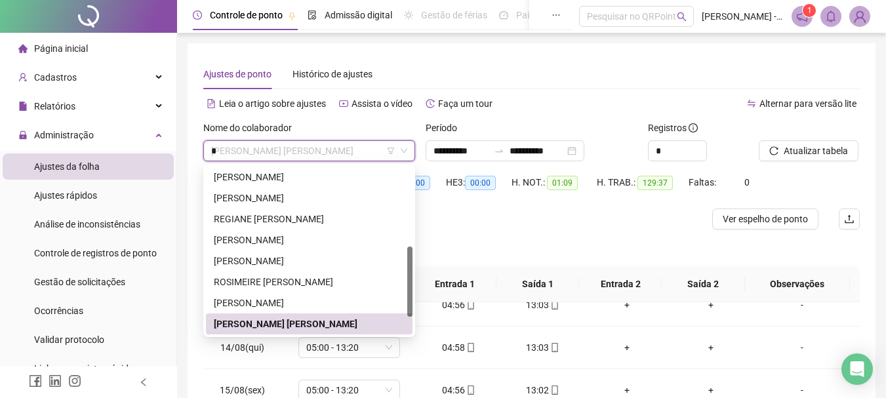
scroll to position [21, 0]
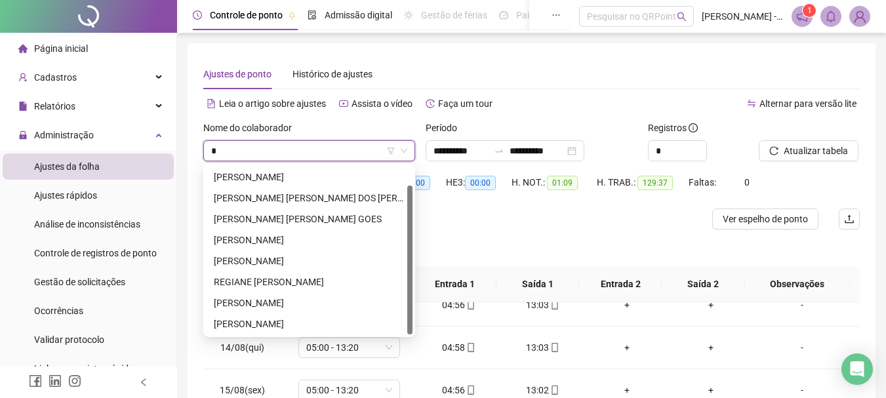
type input "**"
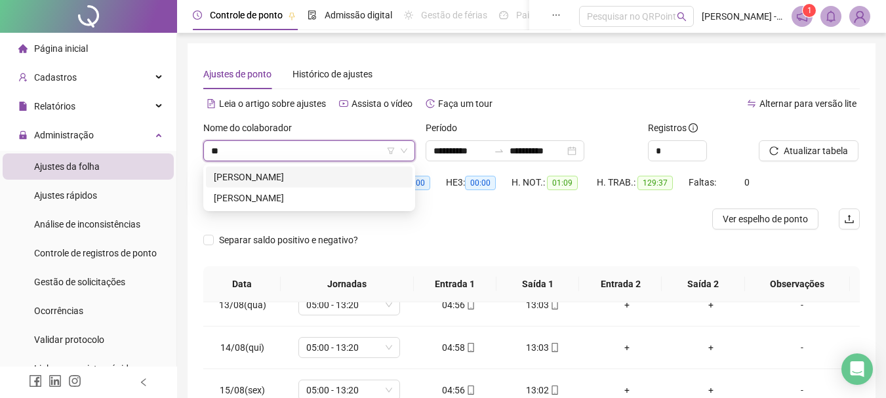
click at [288, 181] on div "[PERSON_NAME]" at bounding box center [309, 177] width 191 height 14
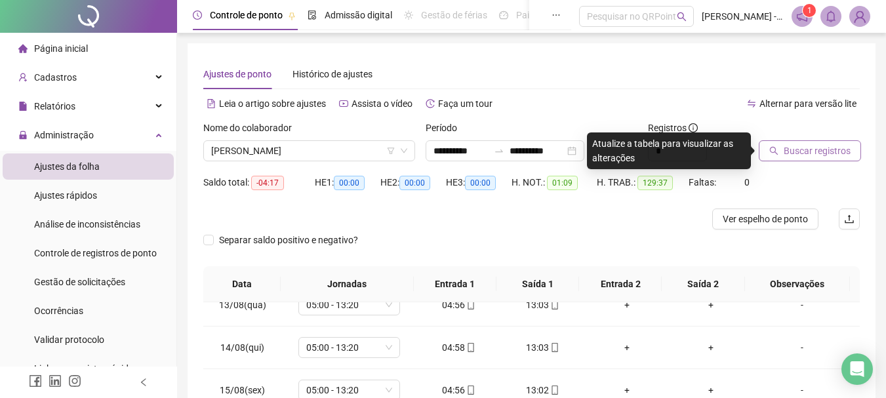
click at [790, 161] on button "Buscar registros" at bounding box center [810, 150] width 102 height 21
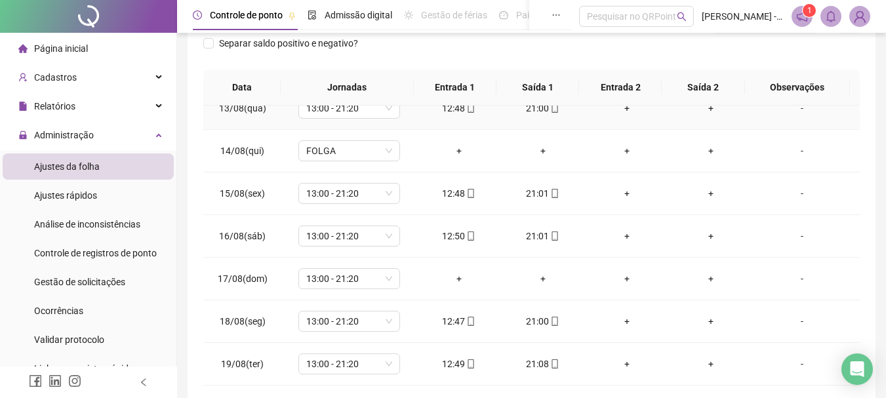
scroll to position [256, 0]
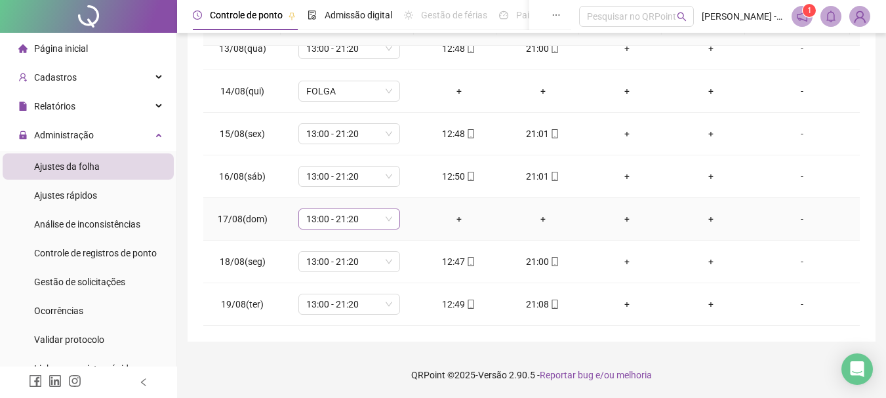
click at [369, 217] on span "13:00 - 21:20" at bounding box center [349, 219] width 86 height 20
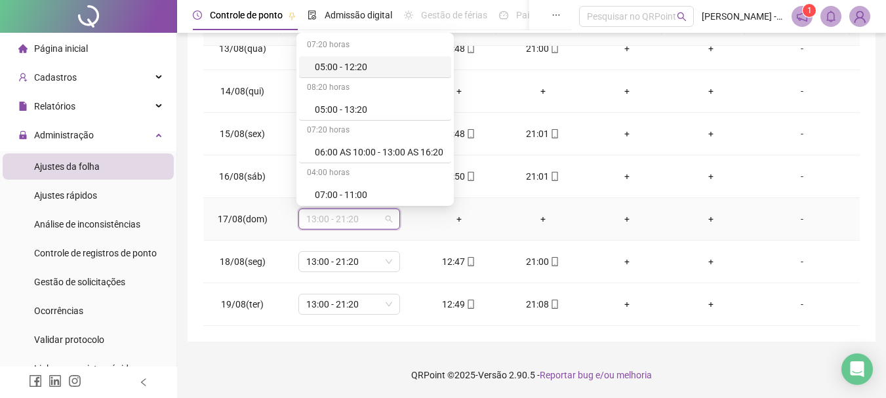
type input "*"
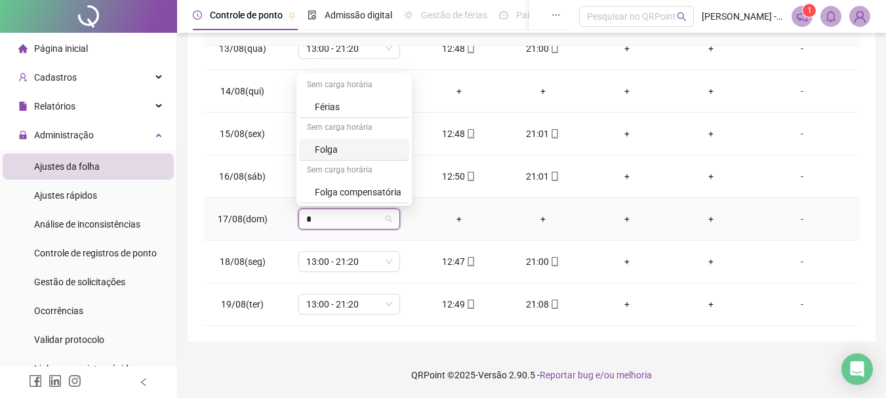
click at [376, 152] on div "Folga" at bounding box center [358, 149] width 87 height 14
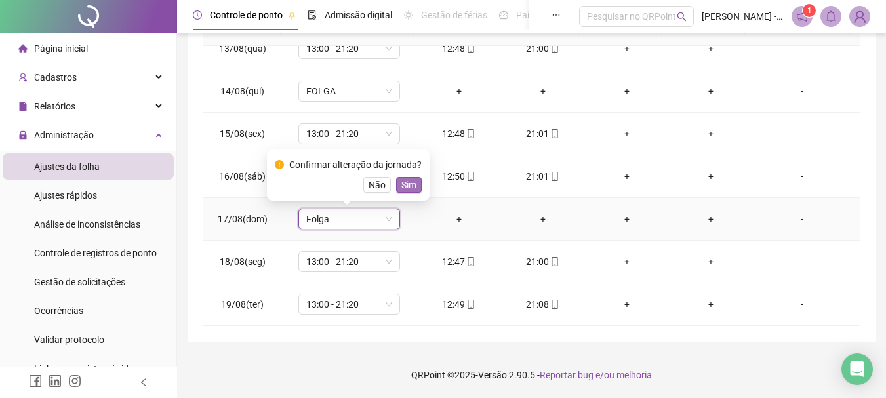
click at [409, 186] on span "Sim" at bounding box center [408, 185] width 15 height 14
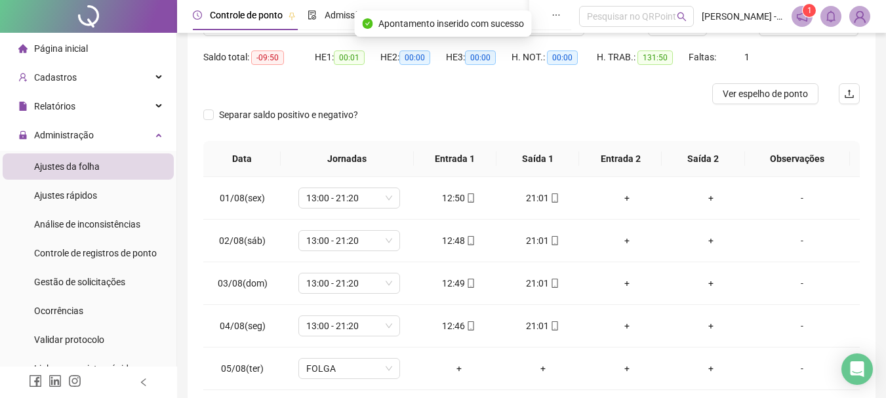
scroll to position [0, 0]
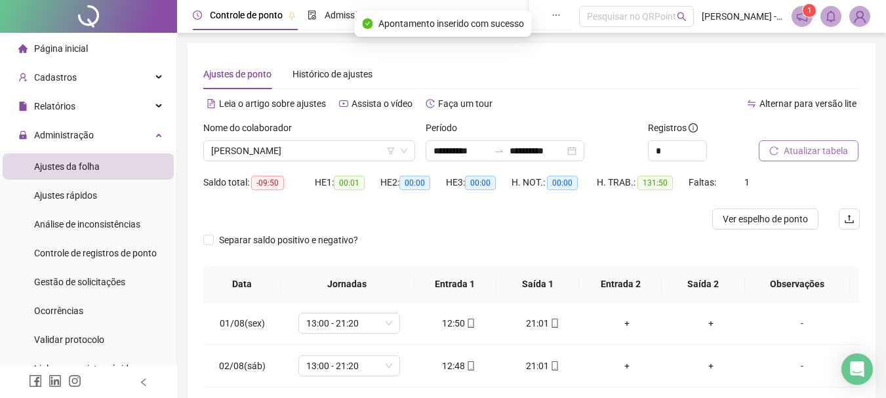
click at [818, 142] on button "Atualizar tabela" at bounding box center [809, 150] width 100 height 21
click at [340, 148] on span "[PERSON_NAME]" at bounding box center [309, 151] width 196 height 20
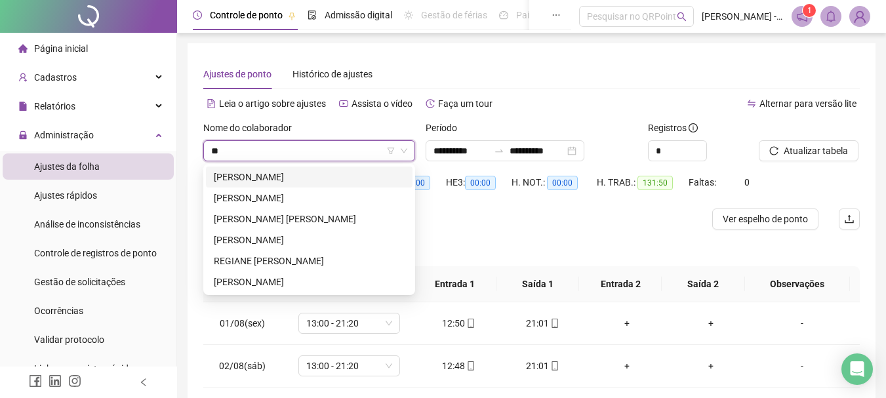
type input "***"
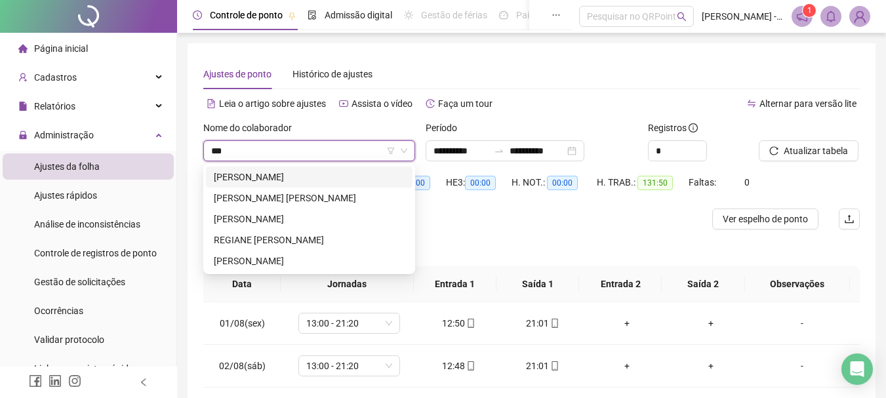
drag, startPoint x: 305, startPoint y: 172, endPoint x: 469, endPoint y: 184, distance: 164.4
click at [306, 172] on div "[PERSON_NAME]" at bounding box center [309, 177] width 191 height 14
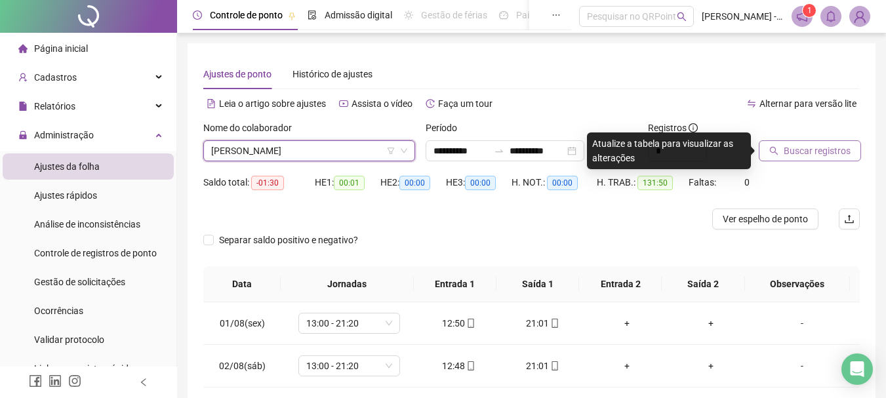
click at [845, 152] on span "Buscar registros" at bounding box center [817, 151] width 67 height 14
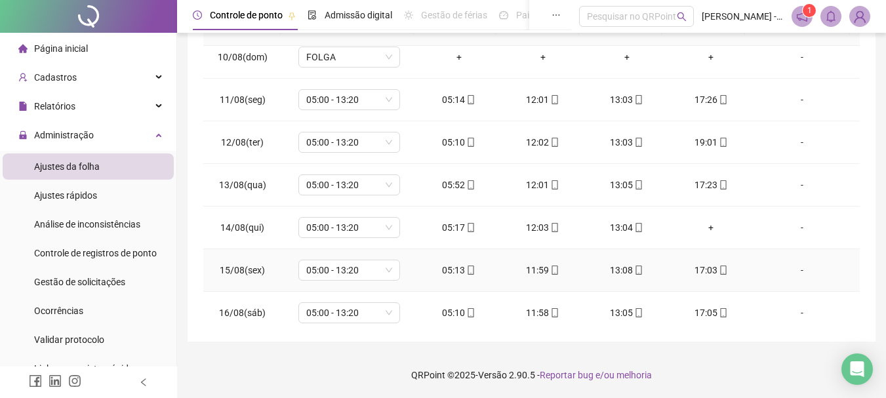
scroll to position [525, 0]
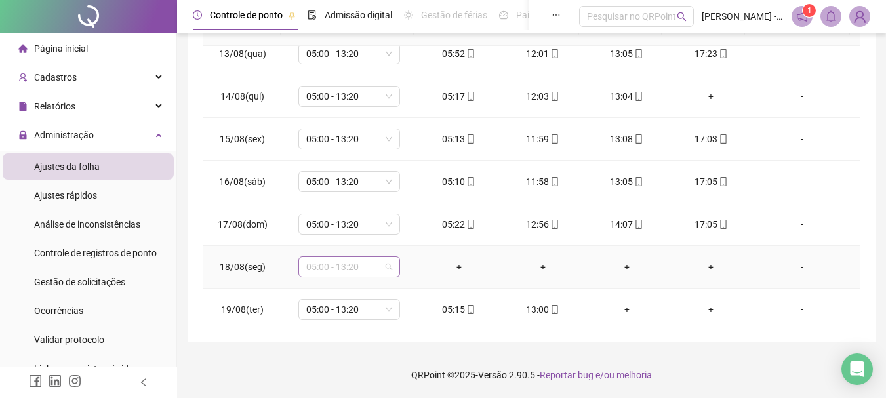
click at [327, 272] on span "05:00 - 13:20" at bounding box center [349, 267] width 86 height 20
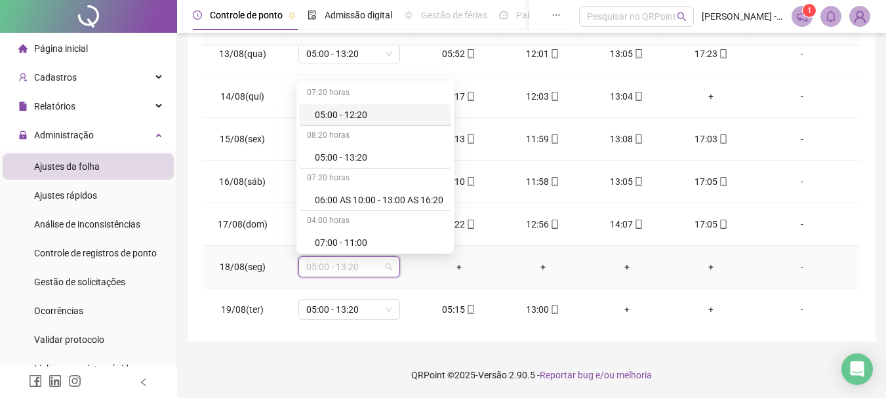
type input "*"
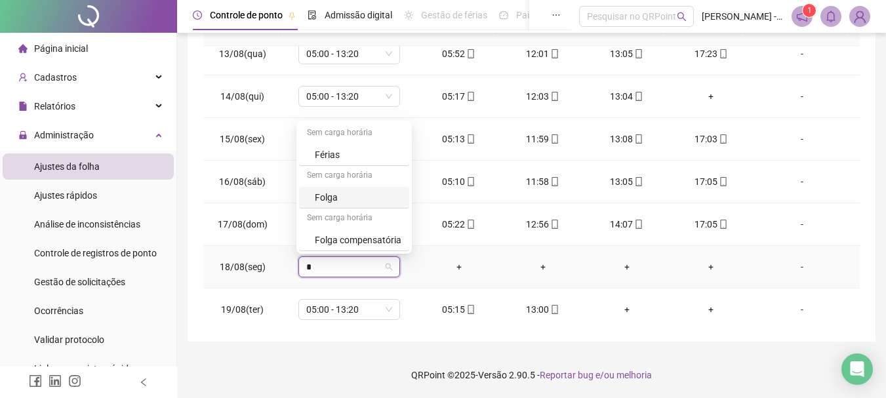
click at [344, 194] on div "Folga" at bounding box center [358, 197] width 87 height 14
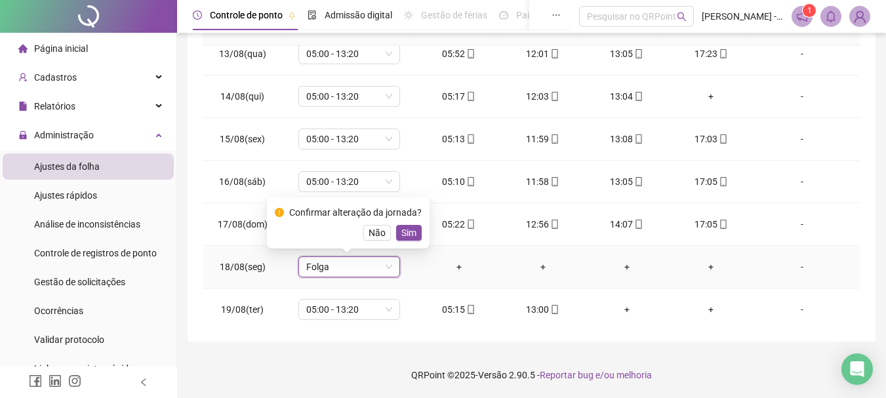
click at [424, 228] on div "Confirmar alteração da jornada? Não Sim" at bounding box center [348, 222] width 163 height 51
click at [407, 230] on span "Sim" at bounding box center [408, 233] width 15 height 14
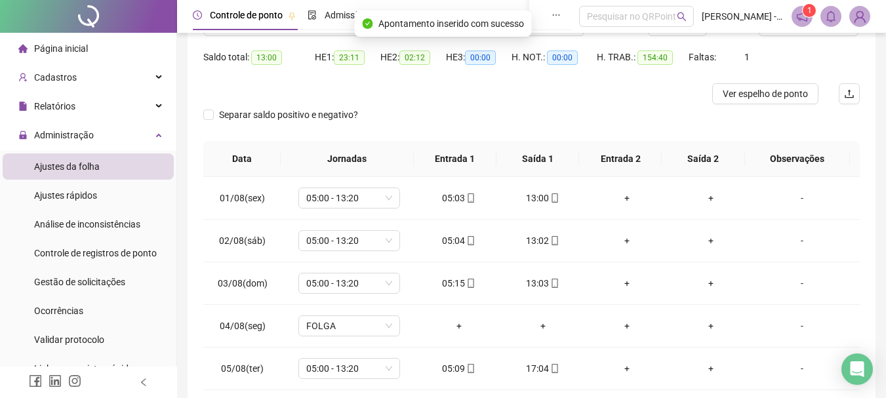
scroll to position [0, 0]
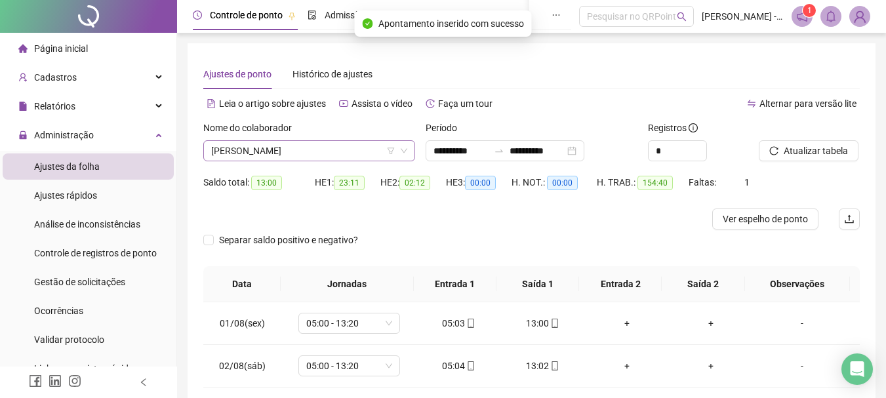
click at [355, 156] on span "[PERSON_NAME]" at bounding box center [309, 151] width 196 height 20
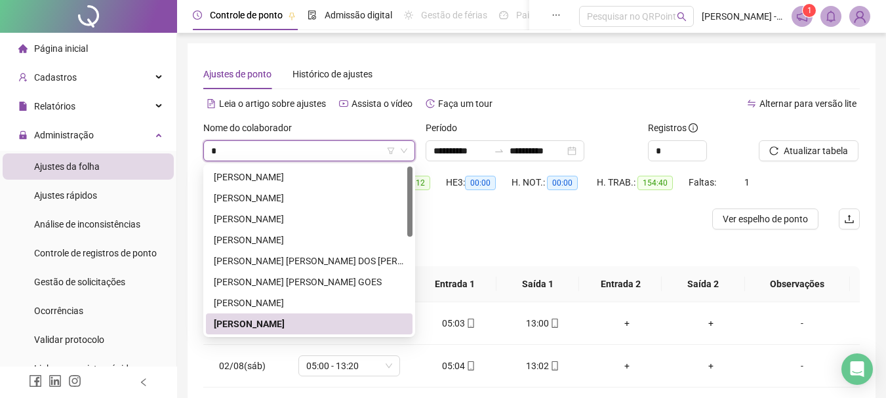
type input "**"
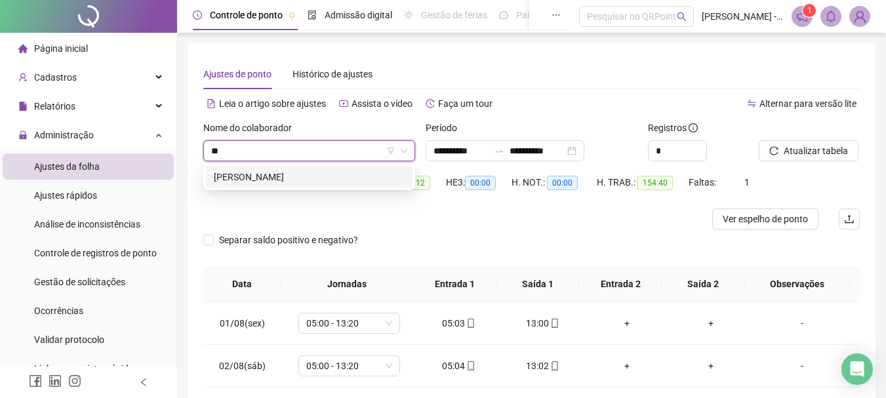
click at [242, 173] on div "[PERSON_NAME]" at bounding box center [309, 177] width 191 height 14
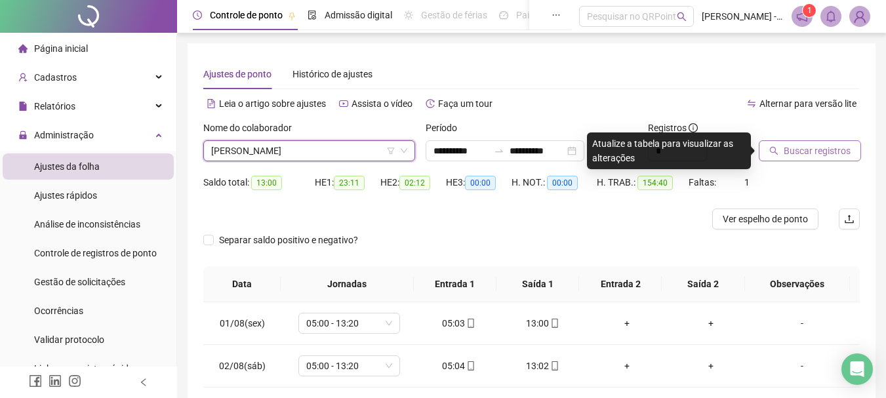
click at [832, 146] on span "Buscar registros" at bounding box center [817, 151] width 67 height 14
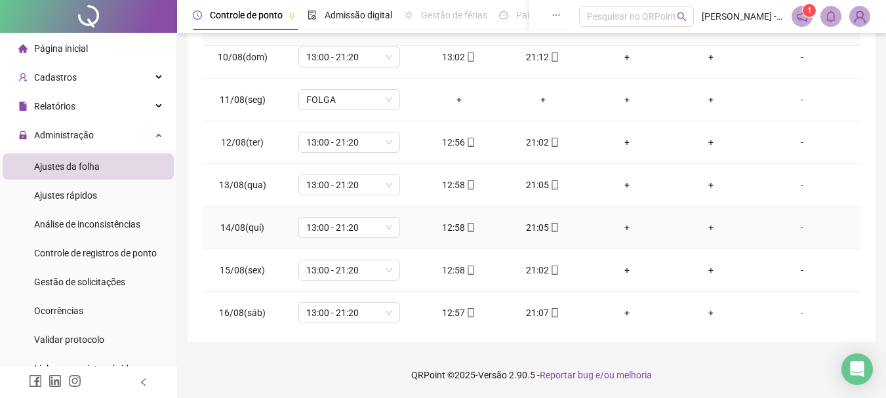
scroll to position [530, 0]
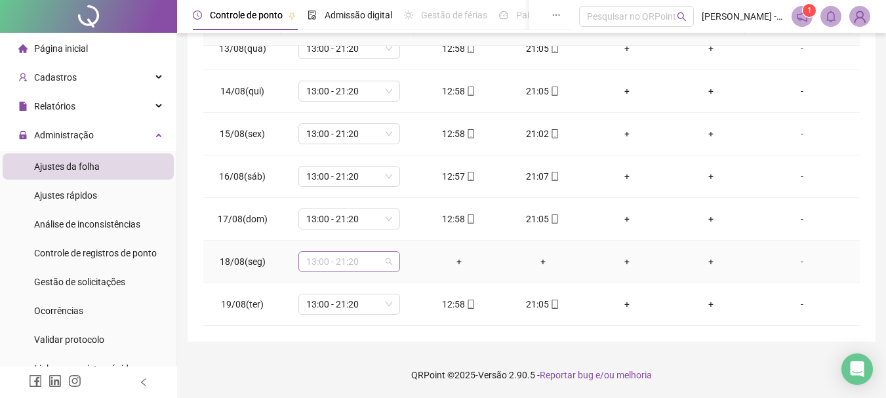
click at [367, 264] on span "13:00 - 21:20" at bounding box center [349, 262] width 86 height 20
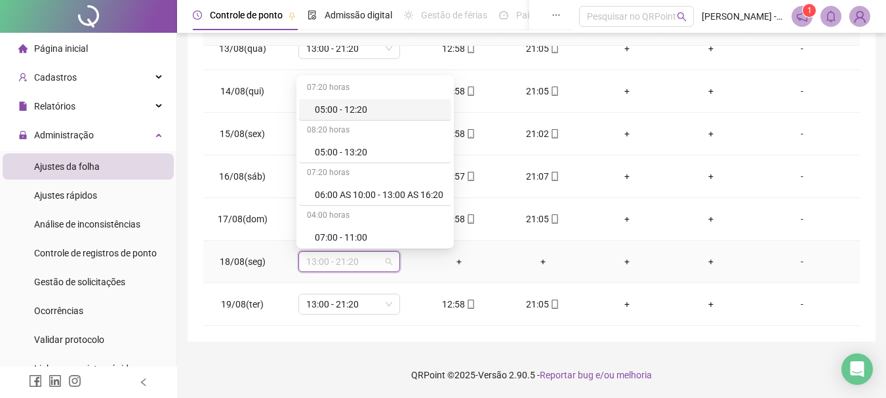
type input "*"
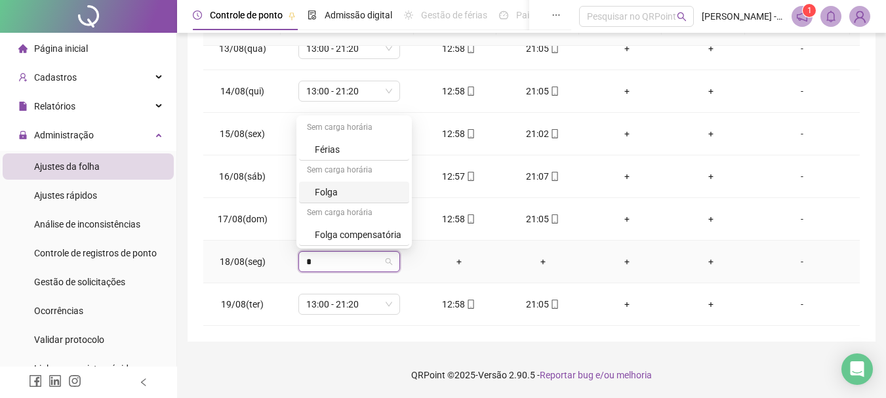
click at [341, 188] on div "Folga" at bounding box center [358, 192] width 87 height 14
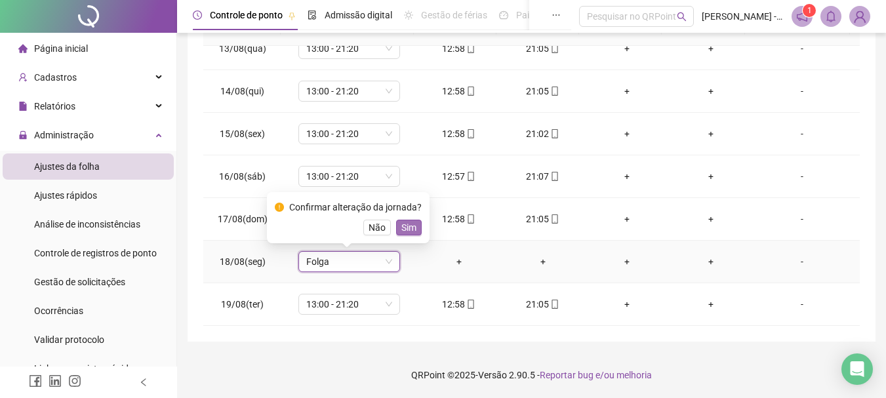
click at [407, 229] on span "Sim" at bounding box center [408, 227] width 15 height 14
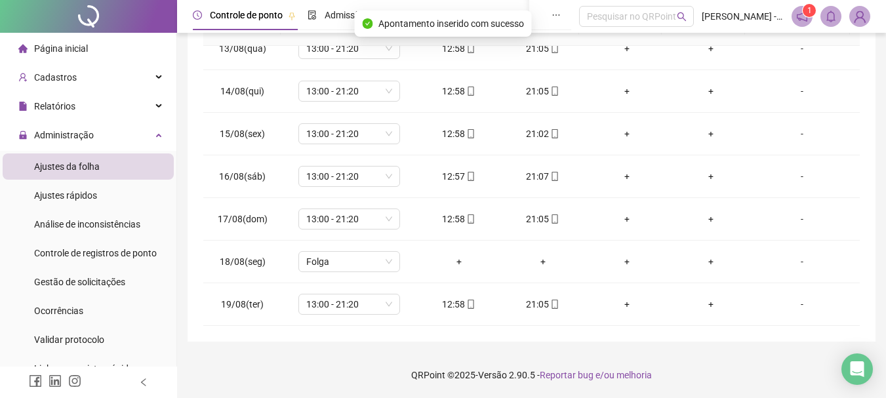
scroll to position [0, 0]
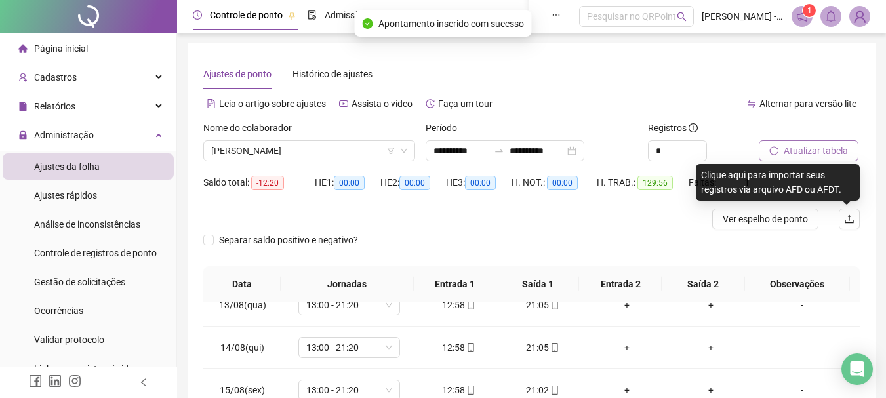
click at [834, 159] on button "Atualizar tabela" at bounding box center [809, 150] width 100 height 21
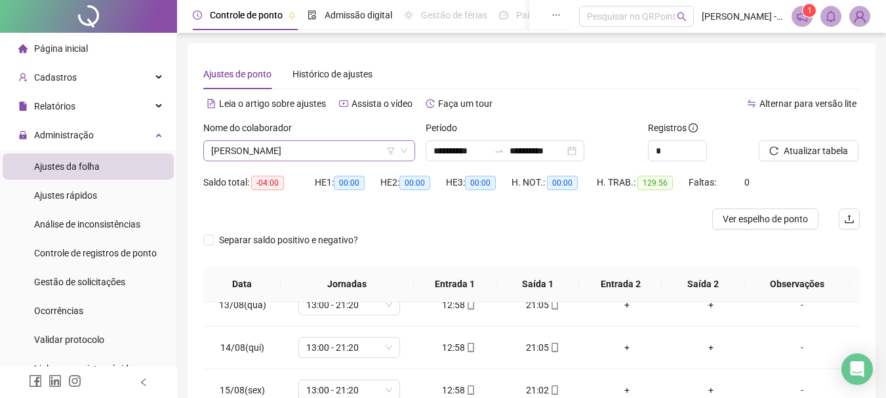
click at [314, 147] on span "[PERSON_NAME]" at bounding box center [309, 151] width 196 height 20
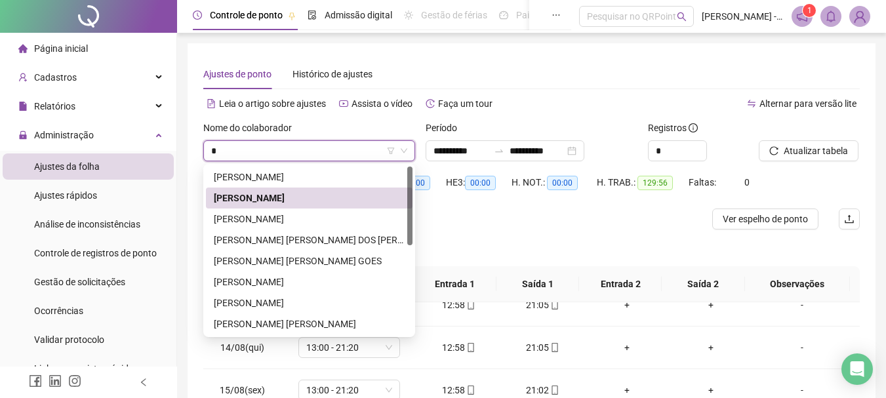
type input "**"
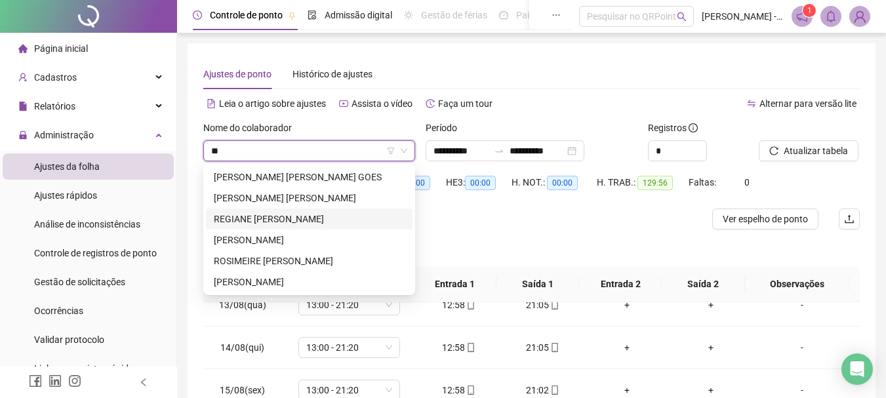
click at [277, 221] on div "REGIANE [PERSON_NAME]" at bounding box center [309, 219] width 191 height 14
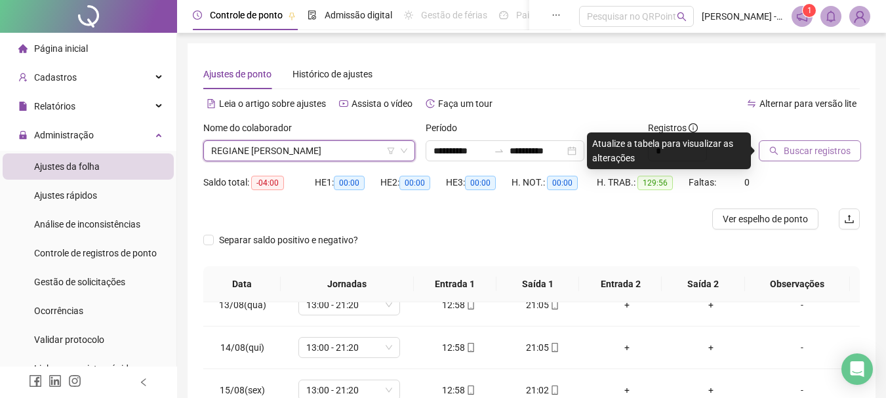
click at [836, 157] on span "Buscar registros" at bounding box center [817, 151] width 67 height 14
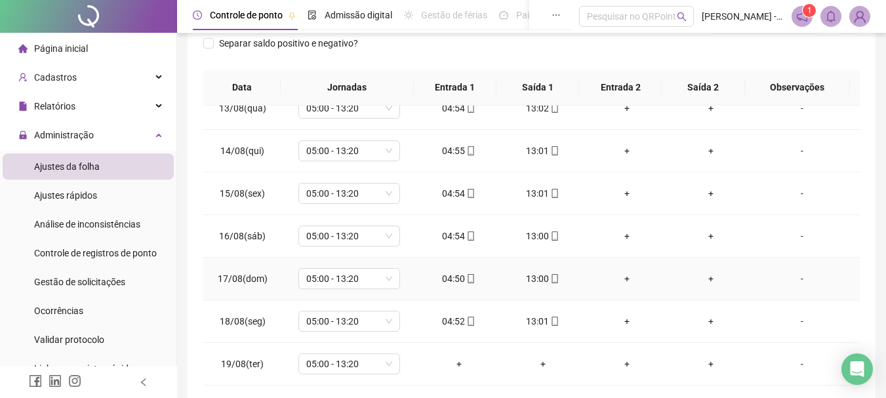
scroll to position [256, 0]
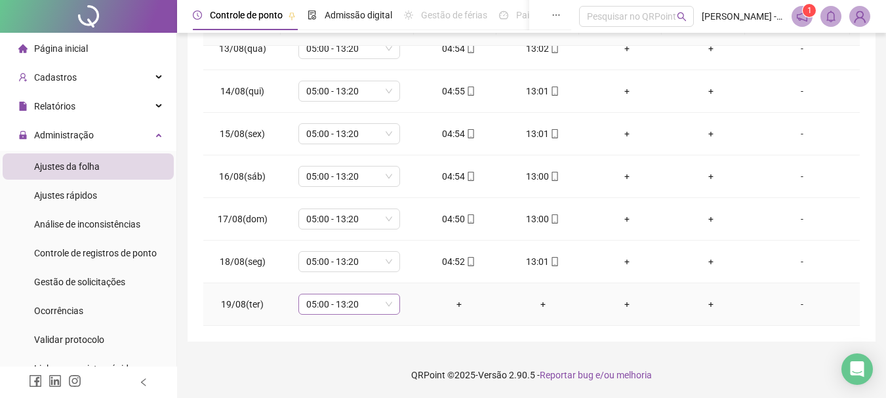
click at [369, 308] on span "05:00 - 13:20" at bounding box center [349, 304] width 86 height 20
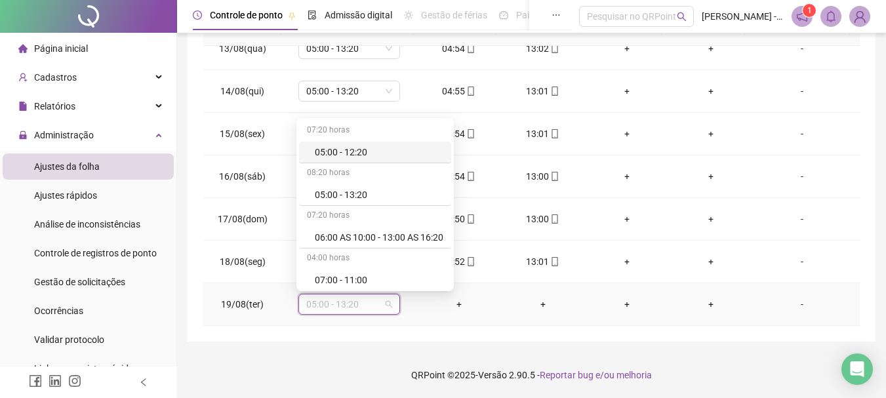
type input "*"
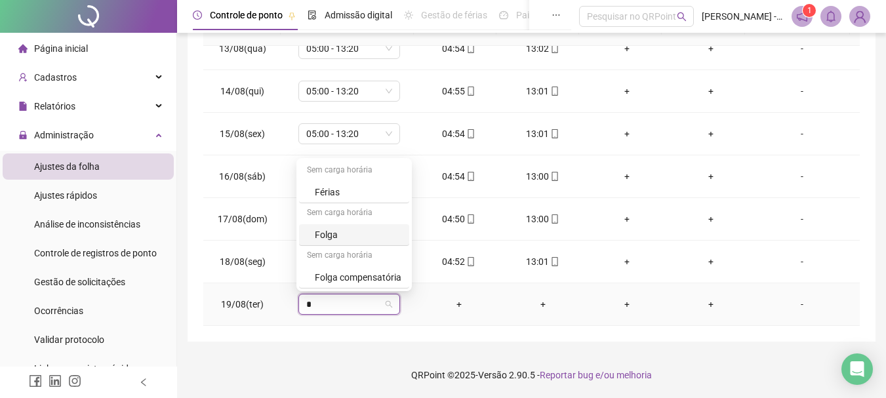
click at [350, 230] on div "Folga" at bounding box center [358, 235] width 87 height 14
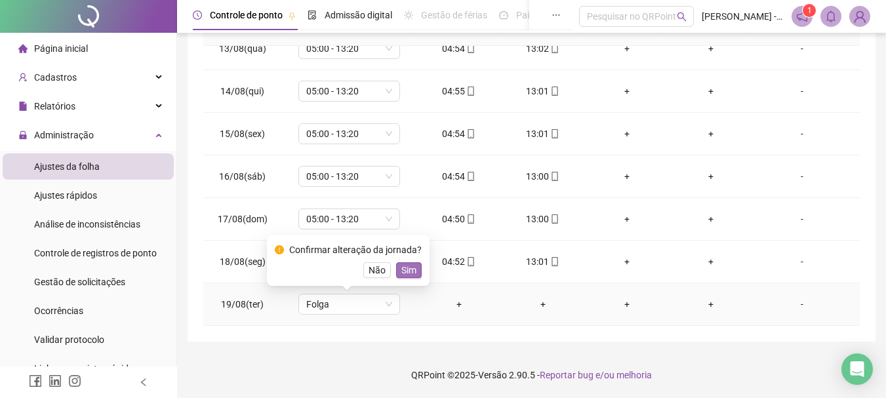
click at [409, 264] on span "Sim" at bounding box center [408, 270] width 15 height 14
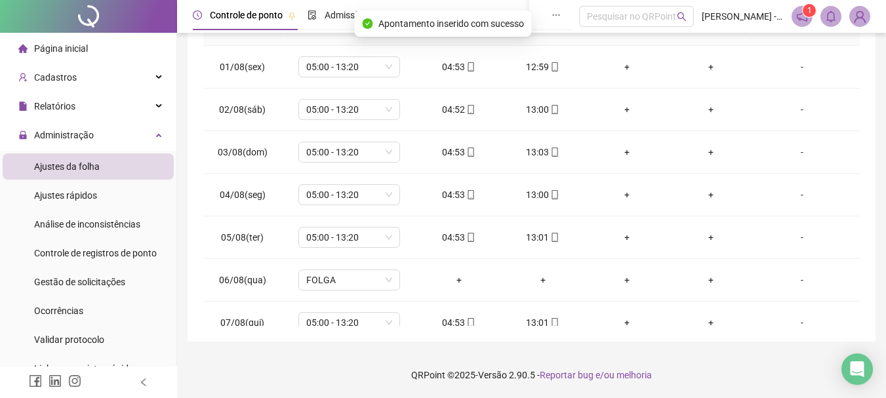
scroll to position [0, 0]
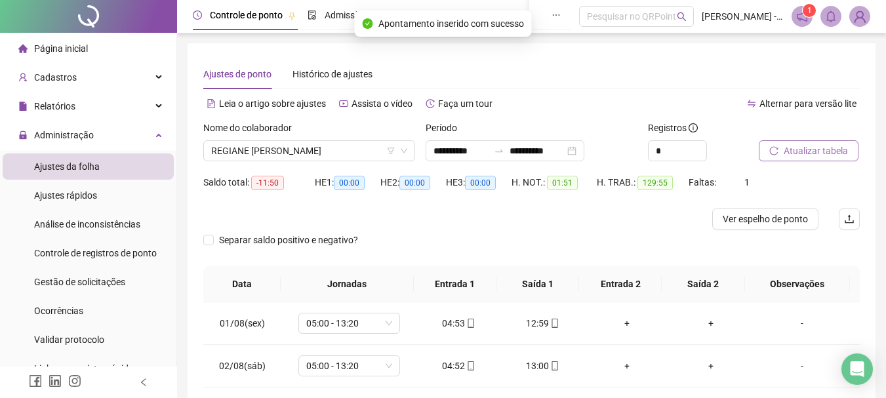
click at [834, 152] on span "Atualizar tabela" at bounding box center [816, 151] width 64 height 14
click at [323, 150] on span "REGIANE [PERSON_NAME]" at bounding box center [309, 151] width 196 height 20
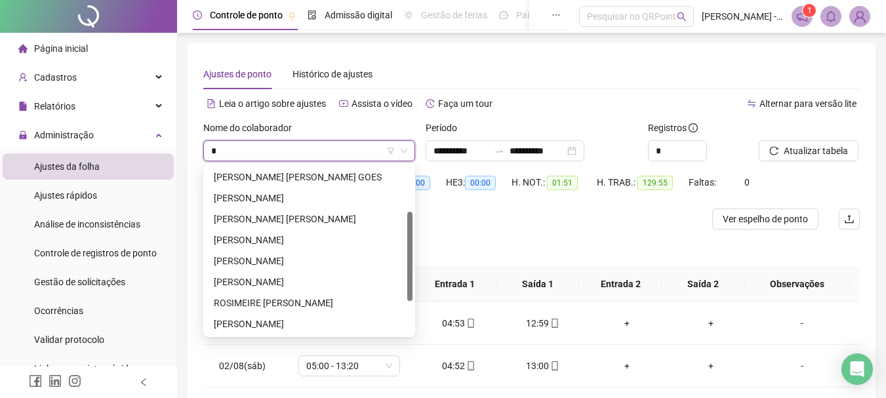
type input "**"
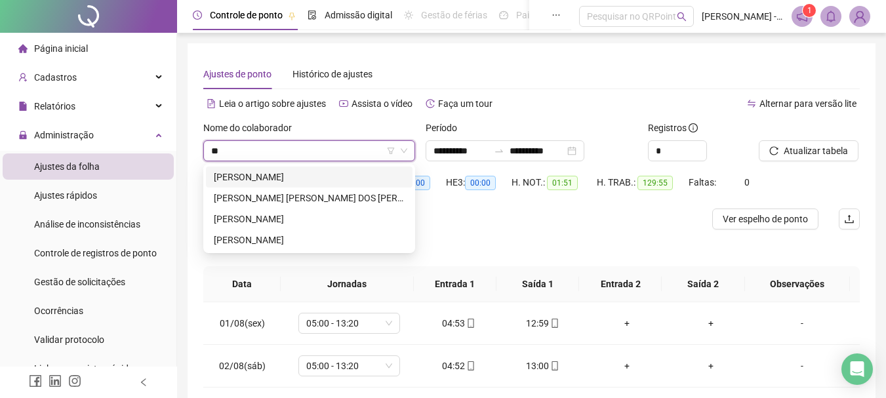
scroll to position [0, 0]
click at [256, 239] on div "[PERSON_NAME]" at bounding box center [309, 240] width 191 height 14
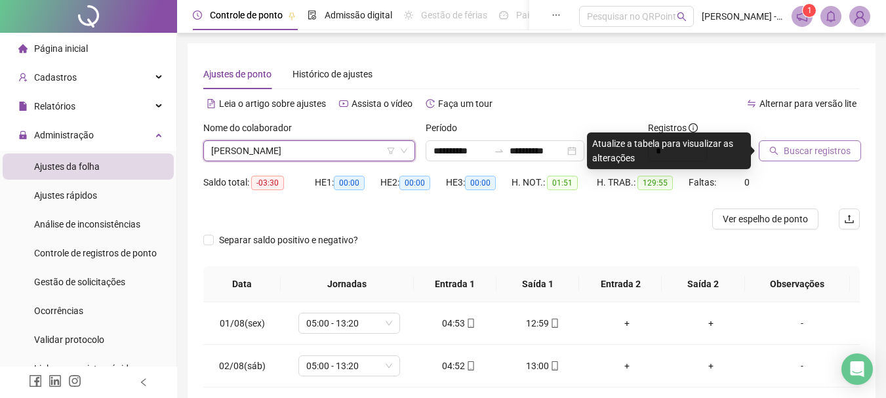
click at [784, 153] on span "Buscar registros" at bounding box center [817, 151] width 67 height 14
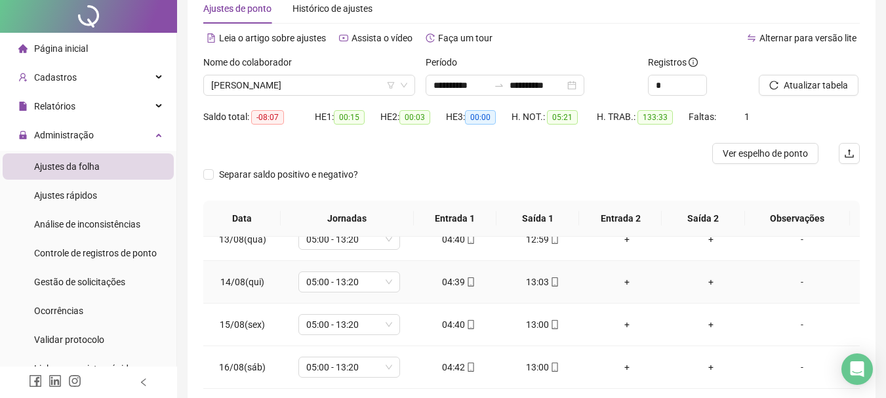
scroll to position [256, 0]
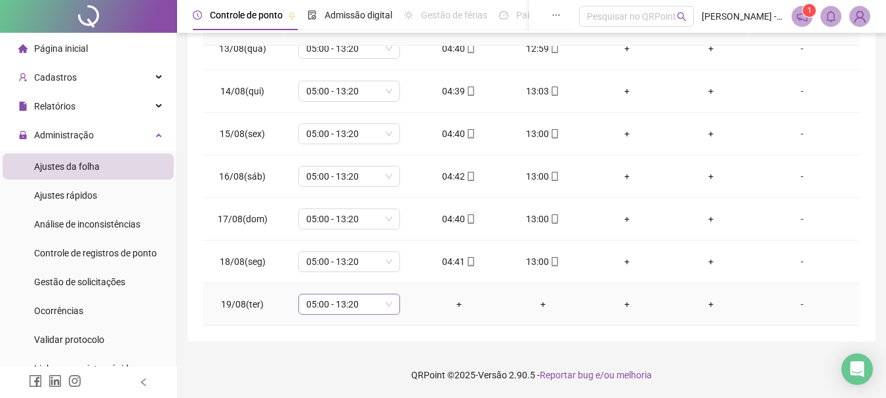
click at [327, 308] on span "05:00 - 13:20" at bounding box center [349, 304] width 86 height 20
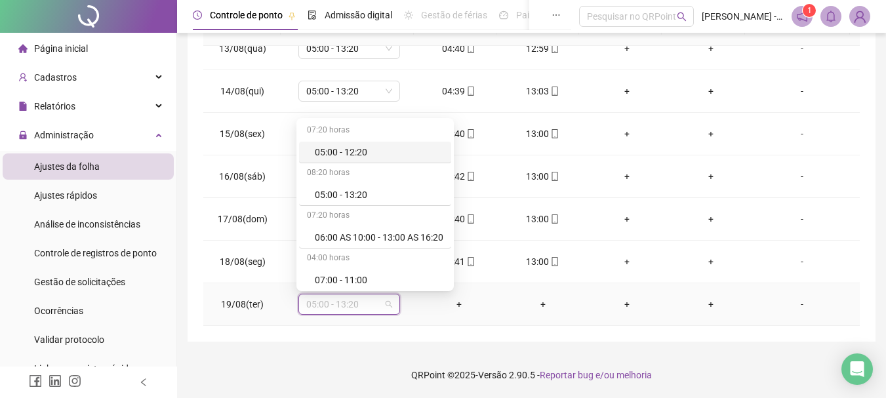
type input "*"
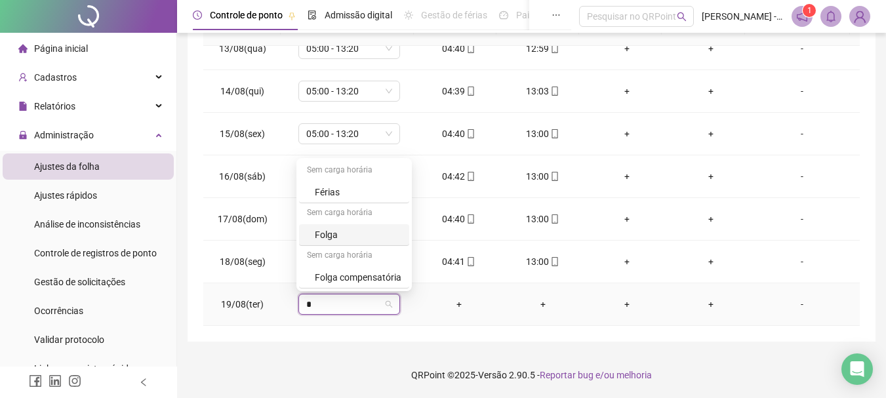
click at [331, 223] on div "Sem carga horária" at bounding box center [354, 213] width 110 height 21
click at [324, 233] on div "Folga" at bounding box center [358, 235] width 87 height 14
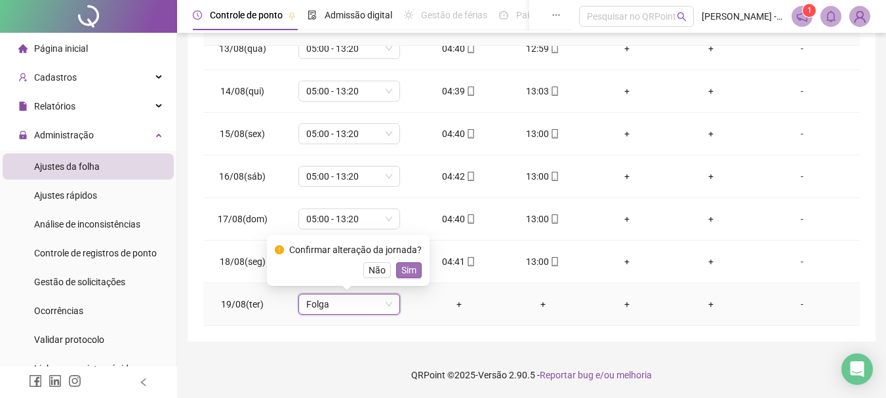
click at [405, 265] on span "Sim" at bounding box center [408, 270] width 15 height 14
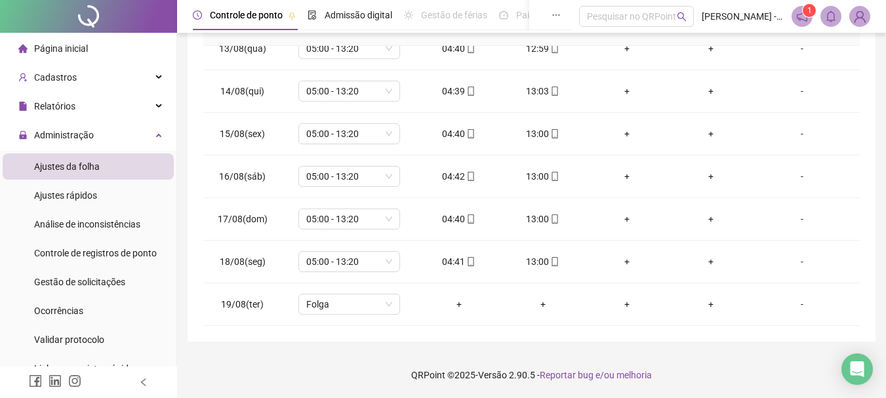
click at [46, 45] on span "Página inicial" at bounding box center [61, 48] width 54 height 10
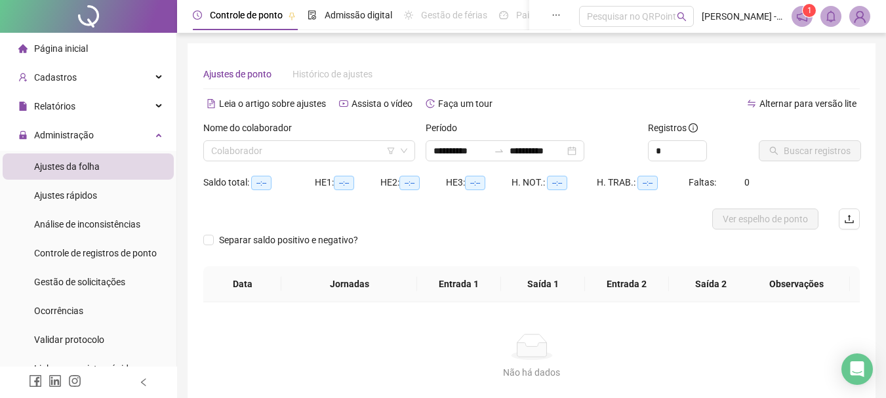
scroll to position [86, 0]
